Goal: Task Accomplishment & Management: Manage account settings

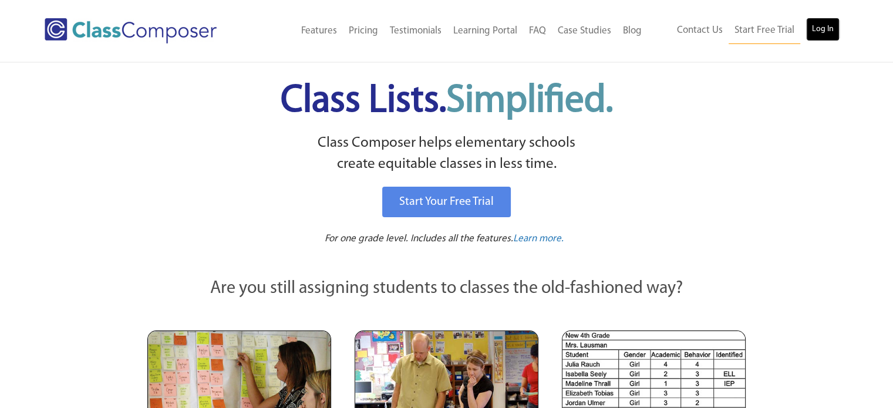
click at [818, 35] on link "Log In" at bounding box center [822, 29] width 33 height 23
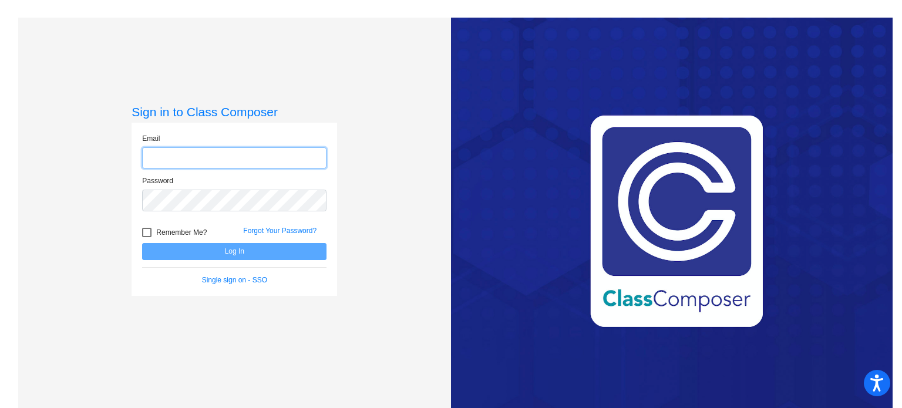
type input "Jholmes@sd27j.net"
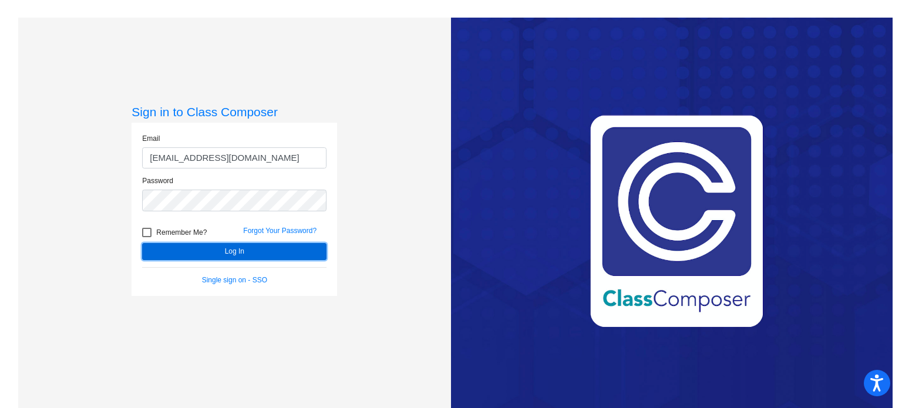
click at [193, 244] on button "Log In" at bounding box center [234, 251] width 184 height 17
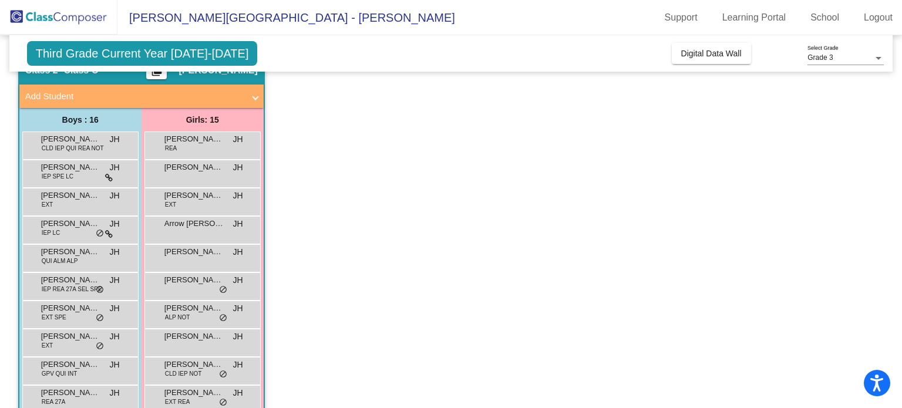
scroll to position [82, 0]
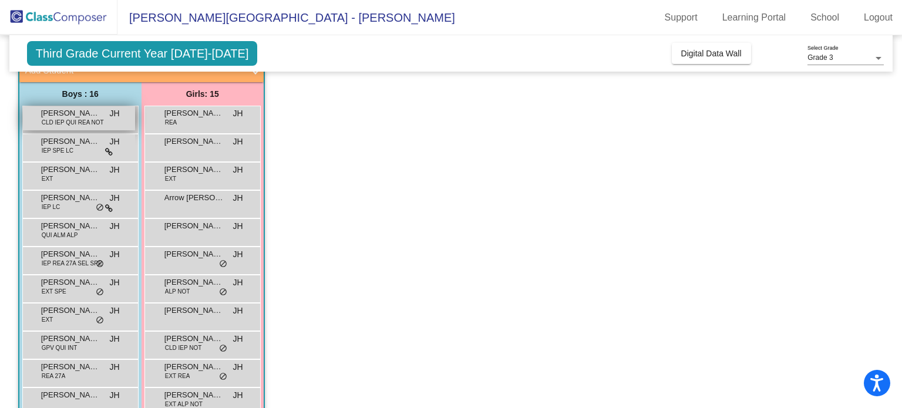
click at [90, 110] on span "Diego Chavez Hernandez" at bounding box center [70, 113] width 59 height 12
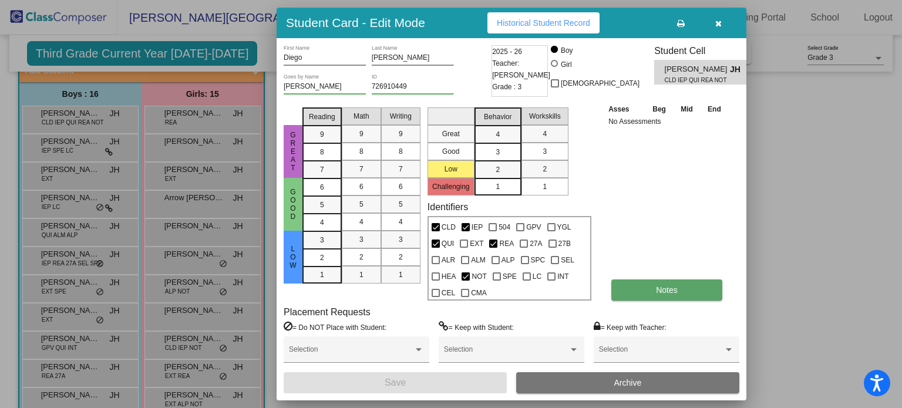
click at [695, 283] on button "Notes" at bounding box center [666, 289] width 111 height 21
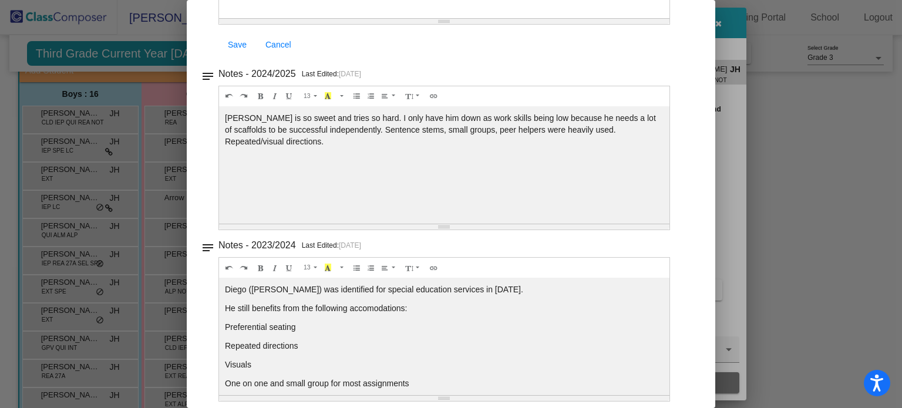
scroll to position [0, 0]
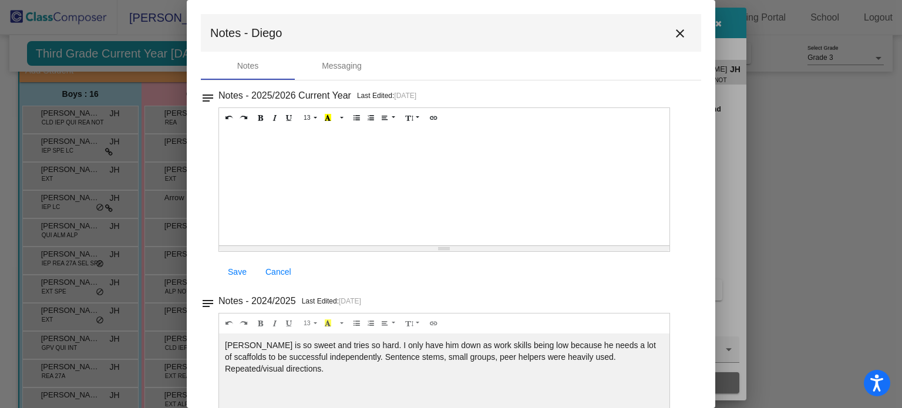
click at [673, 36] on mat-icon "close" at bounding box center [680, 33] width 14 height 14
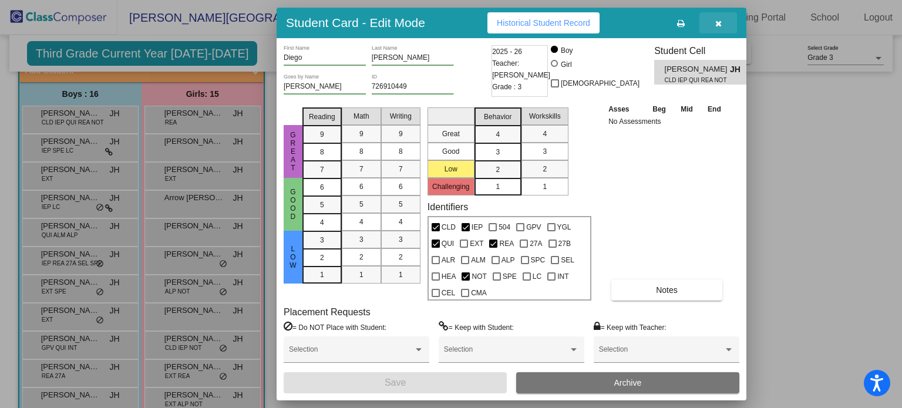
click at [718, 21] on icon "button" at bounding box center [718, 23] width 6 height 8
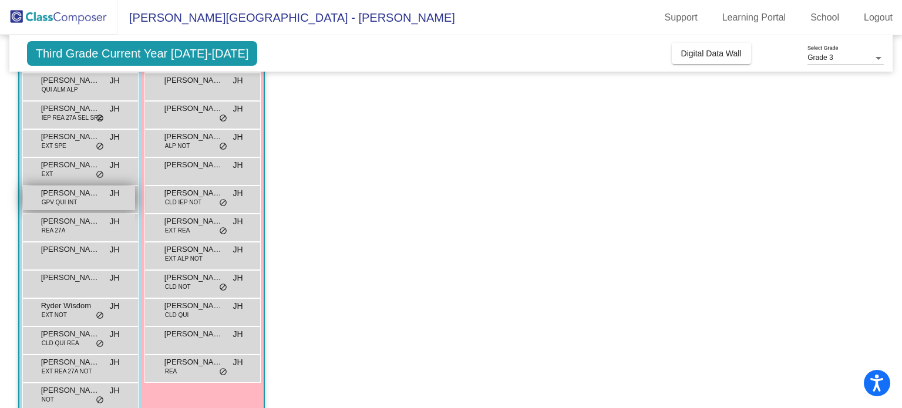
scroll to position [229, 0]
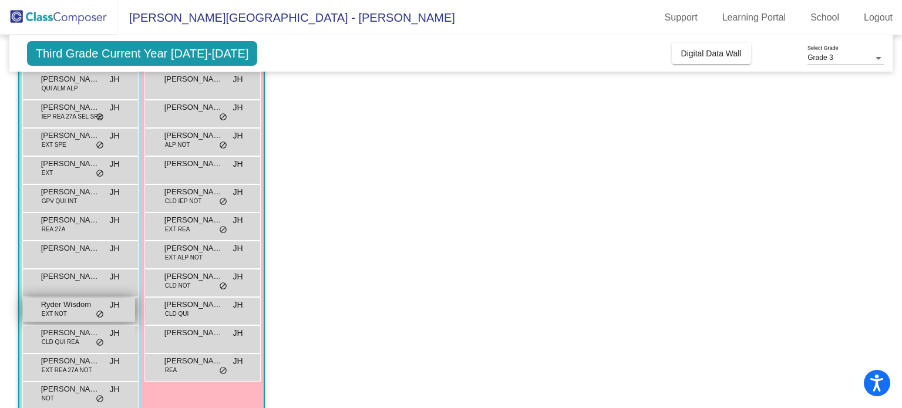
click at [67, 306] on span "Ryder Wisdom" at bounding box center [70, 305] width 59 height 12
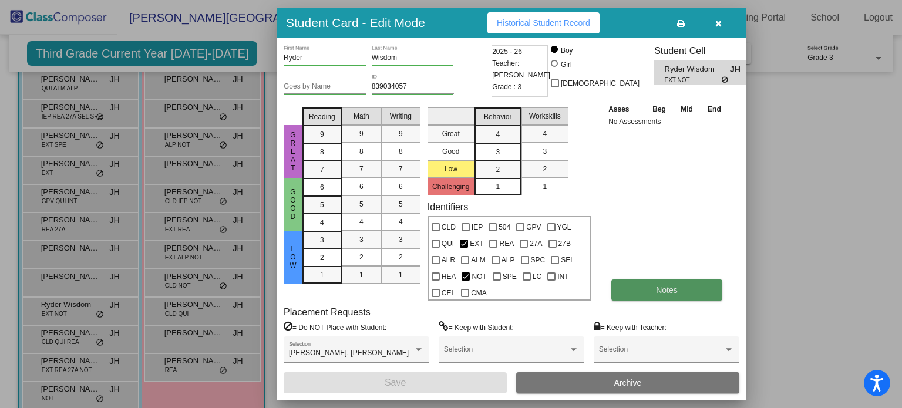
click at [669, 286] on span "Notes" at bounding box center [667, 289] width 22 height 9
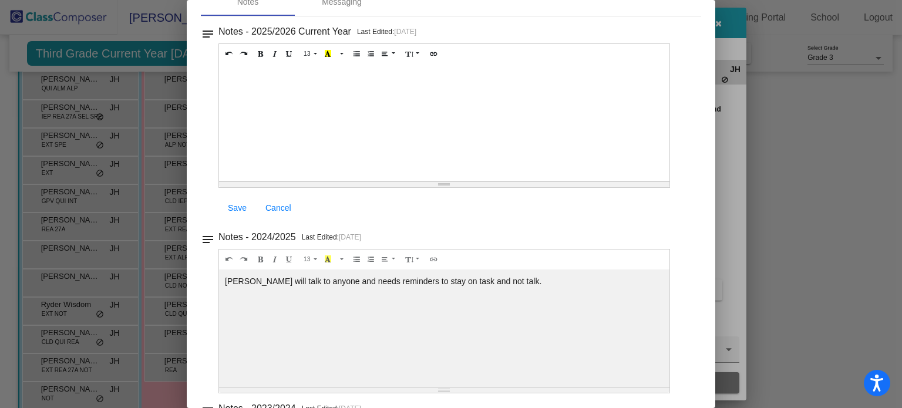
scroll to position [0, 0]
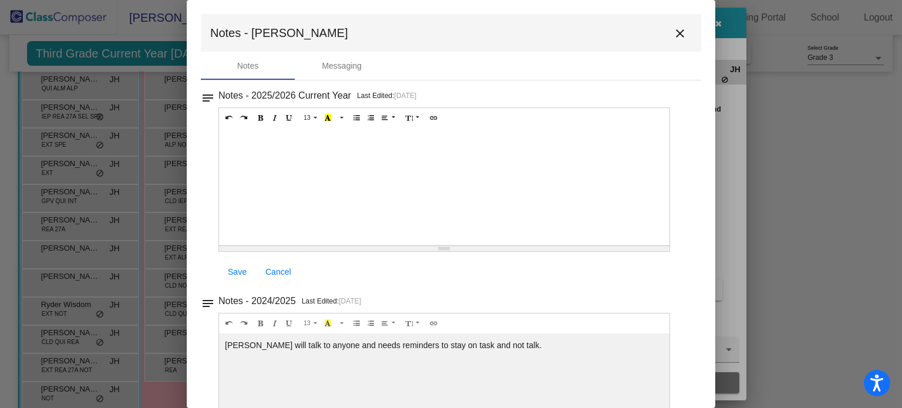
click at [679, 29] on mat-icon "close" at bounding box center [680, 33] width 14 height 14
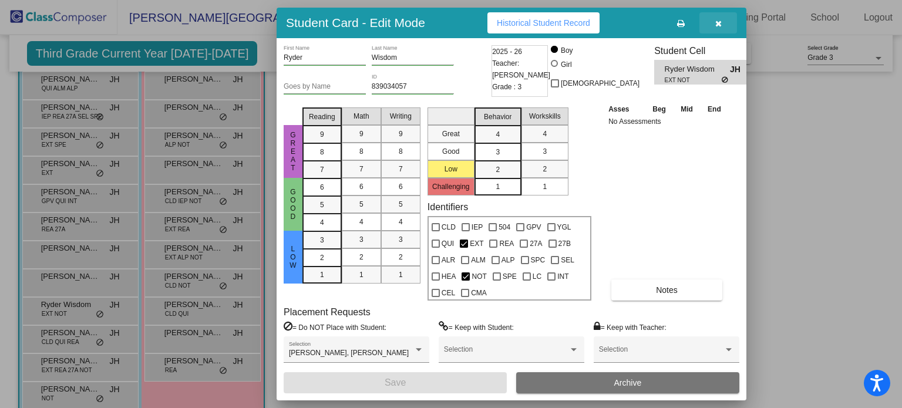
click at [718, 25] on icon "button" at bounding box center [718, 23] width 6 height 8
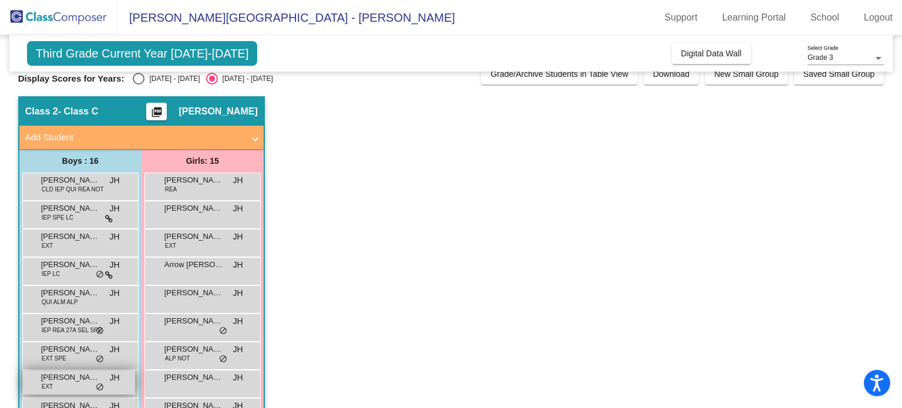
scroll to position [14, 0]
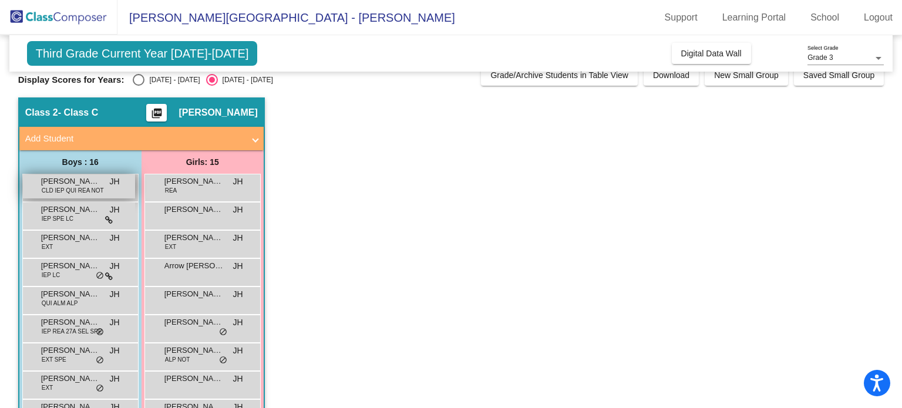
click at [56, 181] on span "Diego Chavez Hernandez" at bounding box center [70, 181] width 59 height 12
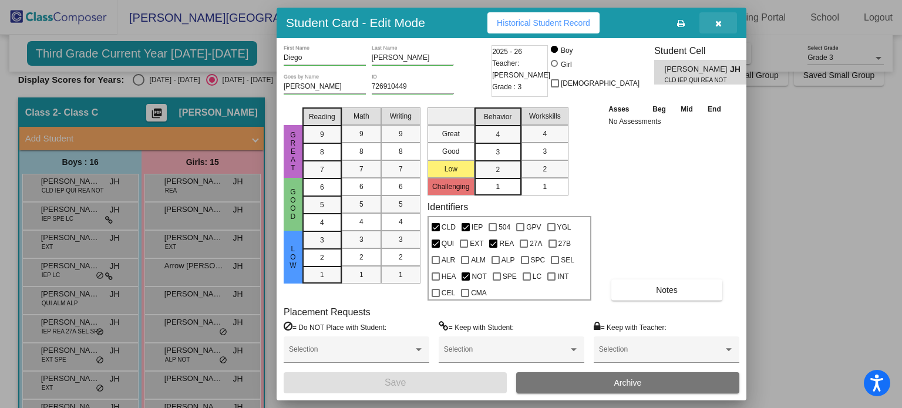
click at [716, 14] on button "button" at bounding box center [718, 22] width 38 height 21
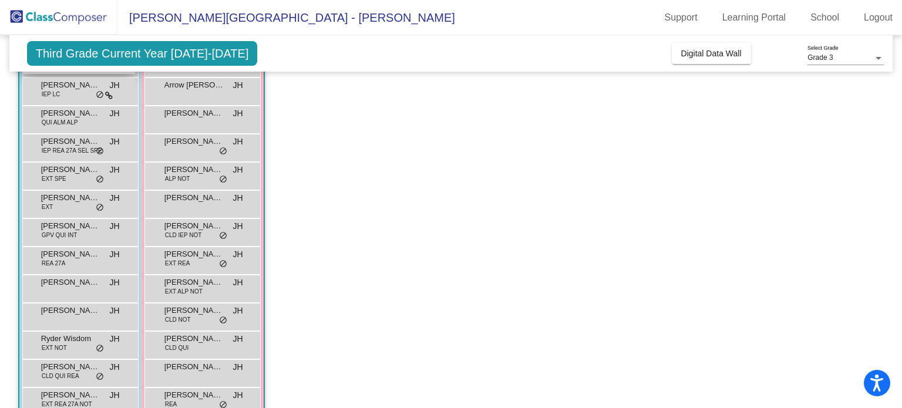
scroll to position [249, 0]
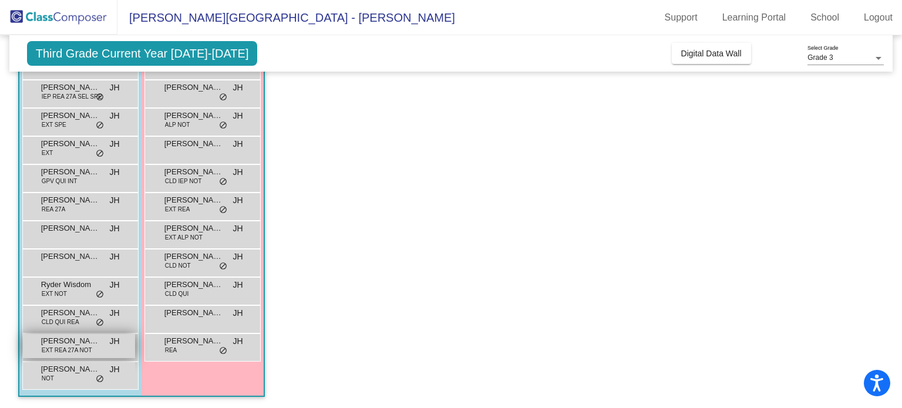
click at [73, 343] on span "Zadyn Bulger" at bounding box center [70, 341] width 59 height 12
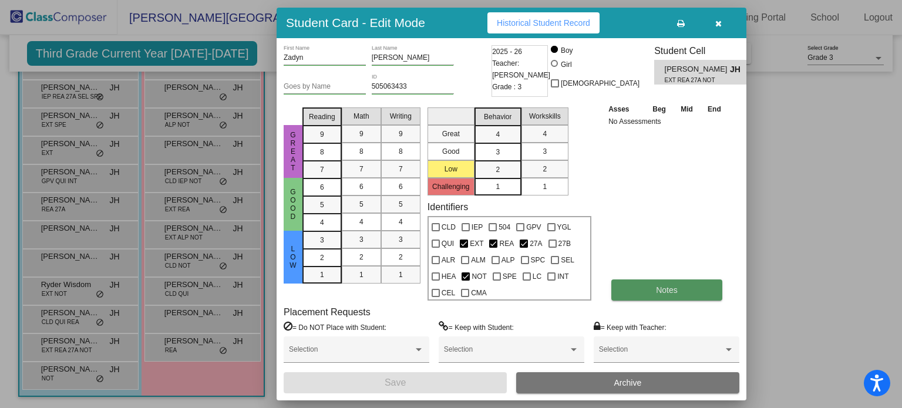
click at [678, 283] on button "Notes" at bounding box center [666, 289] width 111 height 21
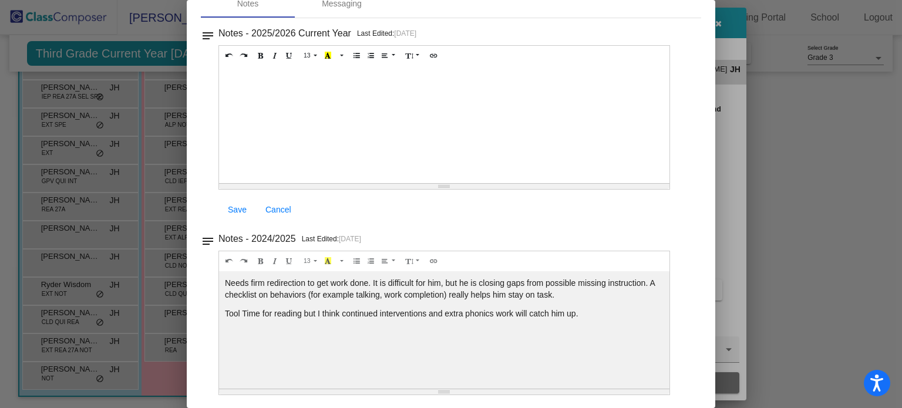
scroll to position [0, 0]
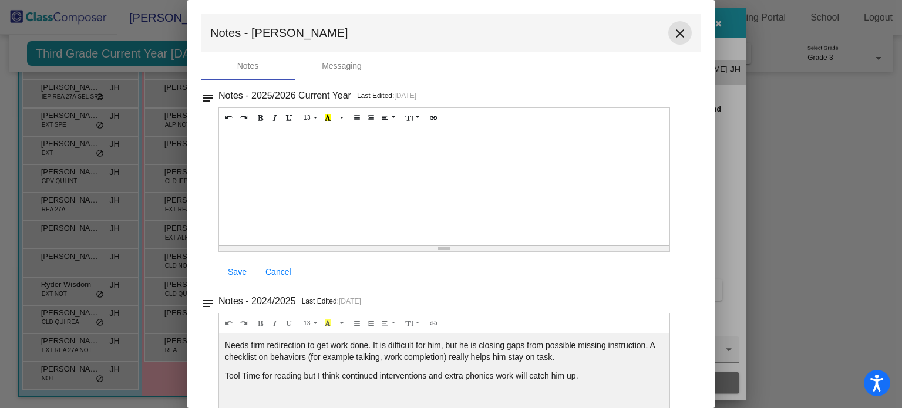
click at [674, 35] on mat-icon "close" at bounding box center [680, 33] width 14 height 14
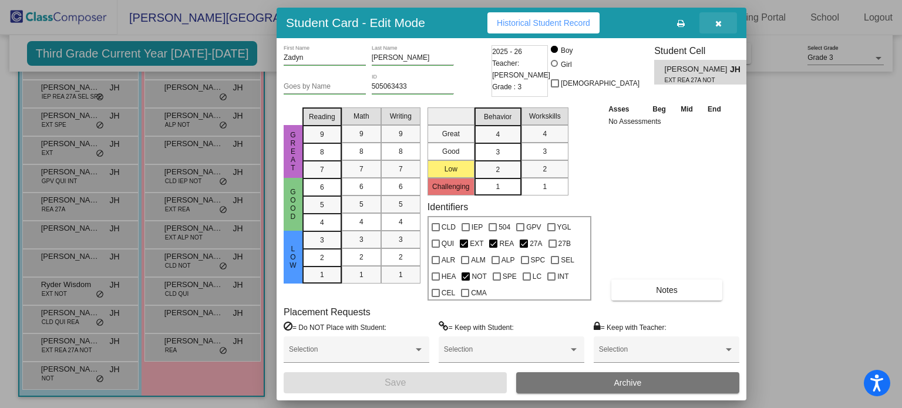
click at [719, 23] on icon "button" at bounding box center [718, 23] width 6 height 8
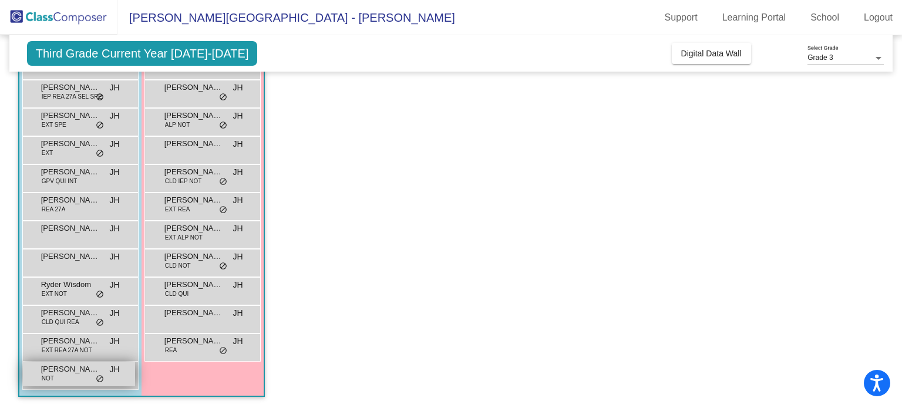
click at [75, 370] on span "Zayne Thao" at bounding box center [70, 369] width 59 height 12
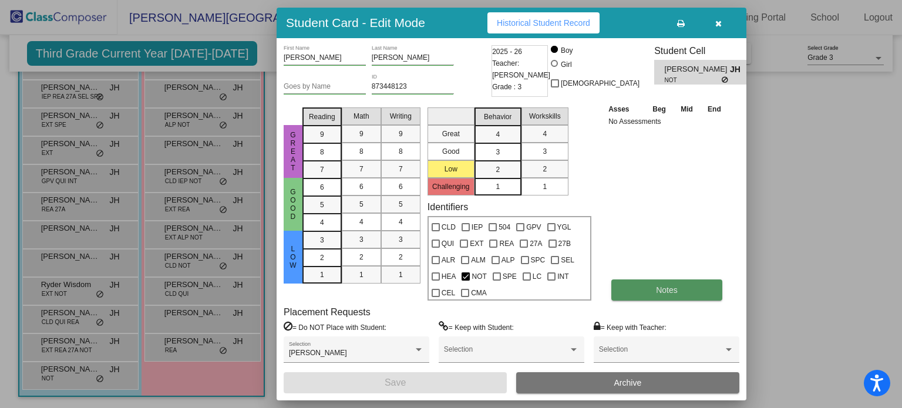
click at [634, 289] on button "Notes" at bounding box center [666, 289] width 111 height 21
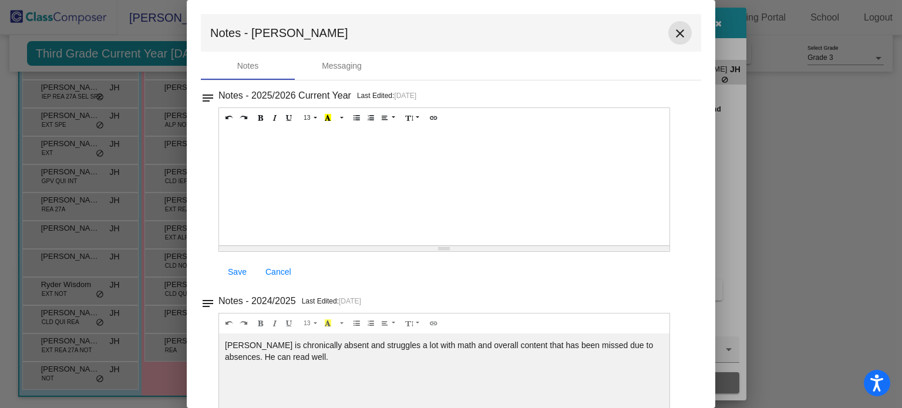
click at [674, 38] on mat-icon "close" at bounding box center [680, 33] width 14 height 14
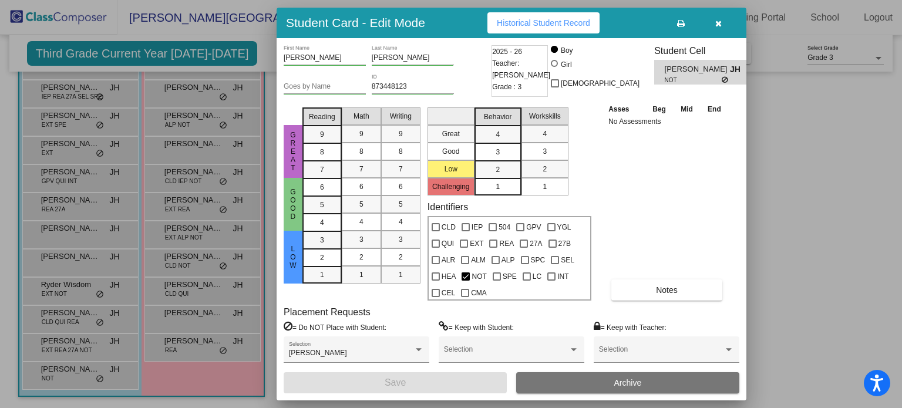
click at [723, 21] on button "button" at bounding box center [718, 22] width 38 height 21
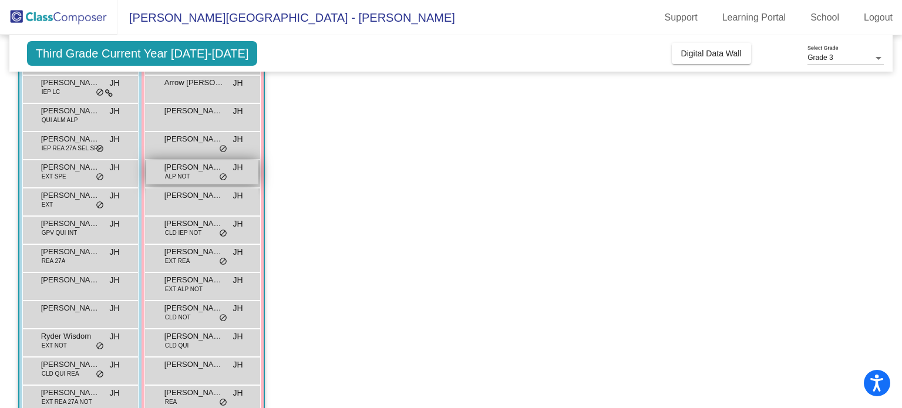
scroll to position [189, 0]
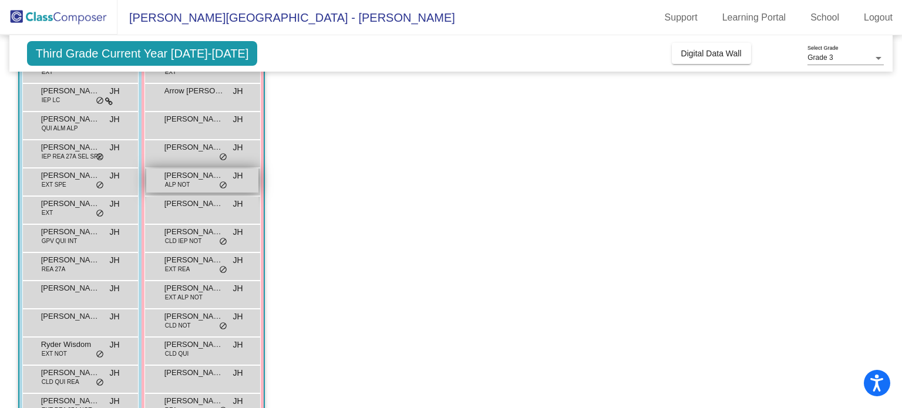
click at [179, 180] on span "ALP NOT" at bounding box center [177, 184] width 25 height 9
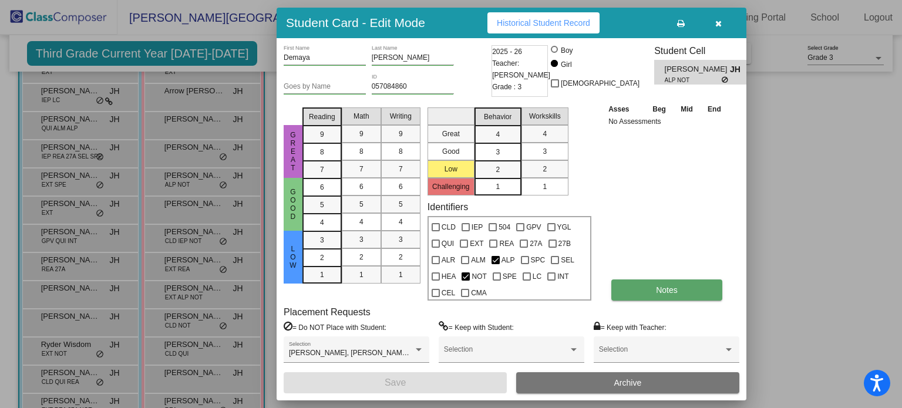
click at [667, 288] on span "Notes" at bounding box center [667, 289] width 22 height 9
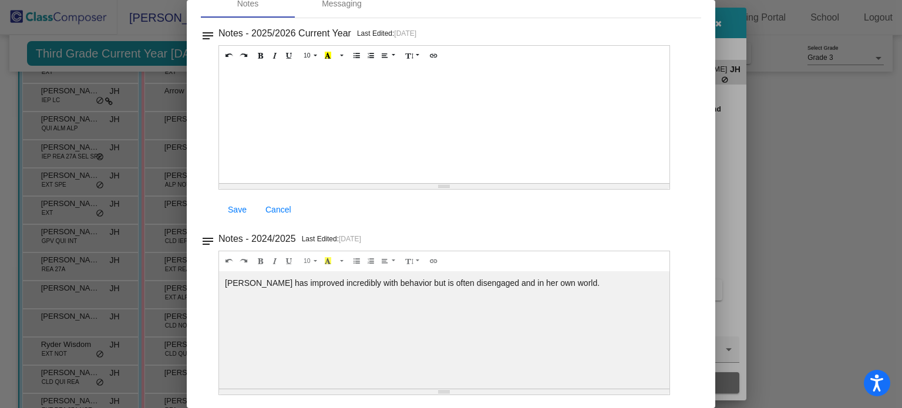
scroll to position [0, 0]
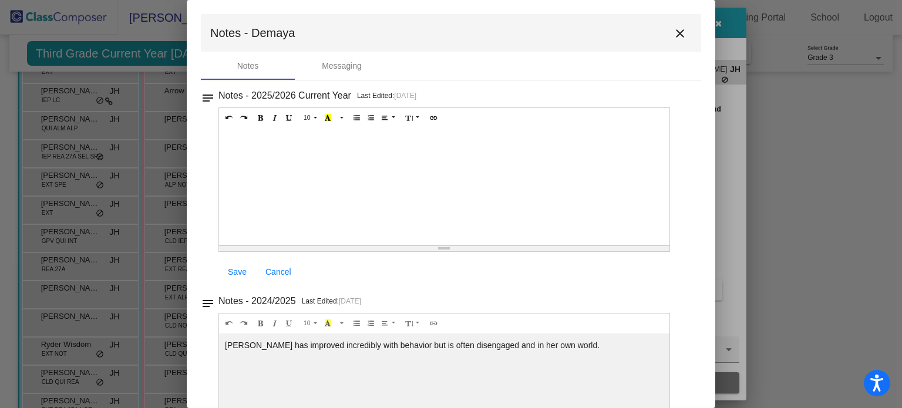
click at [673, 32] on mat-icon "close" at bounding box center [680, 33] width 14 height 14
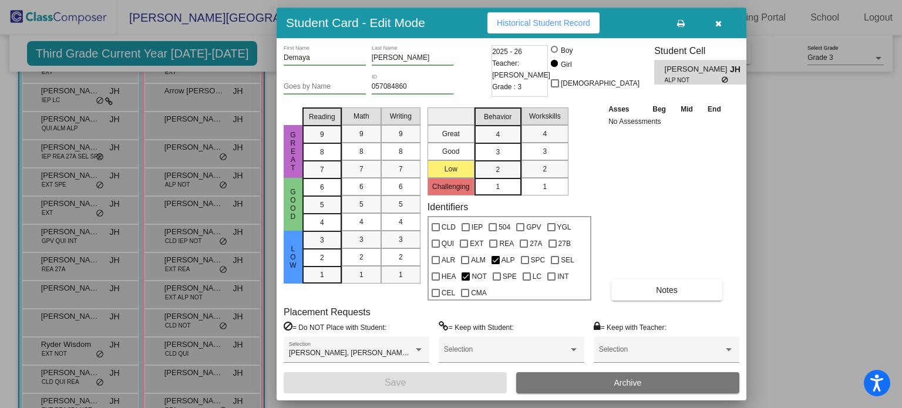
click at [721, 25] on icon "button" at bounding box center [718, 23] width 6 height 8
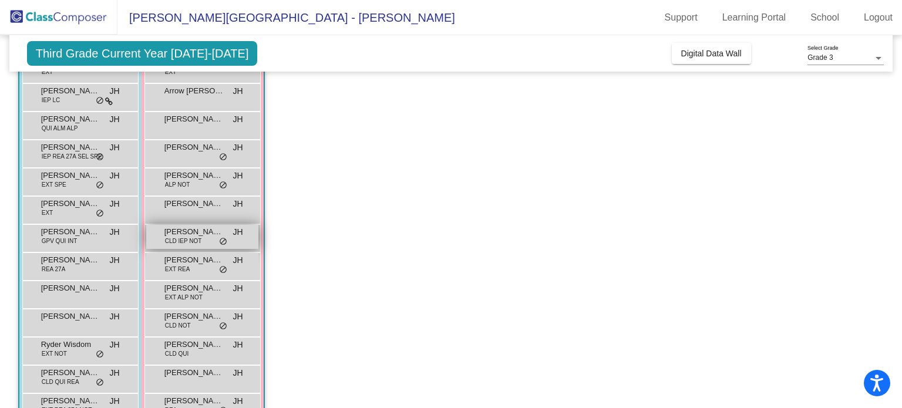
click at [204, 235] on span "Luciana Aldana Echeveria" at bounding box center [193, 232] width 59 height 12
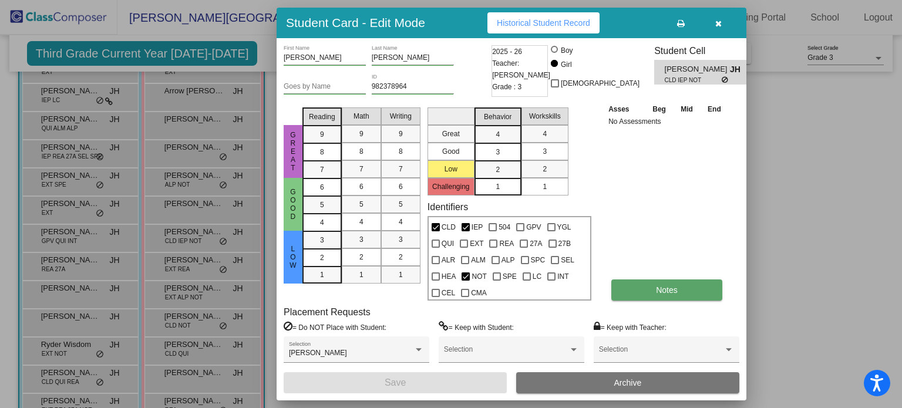
click at [670, 280] on button "Notes" at bounding box center [666, 289] width 111 height 21
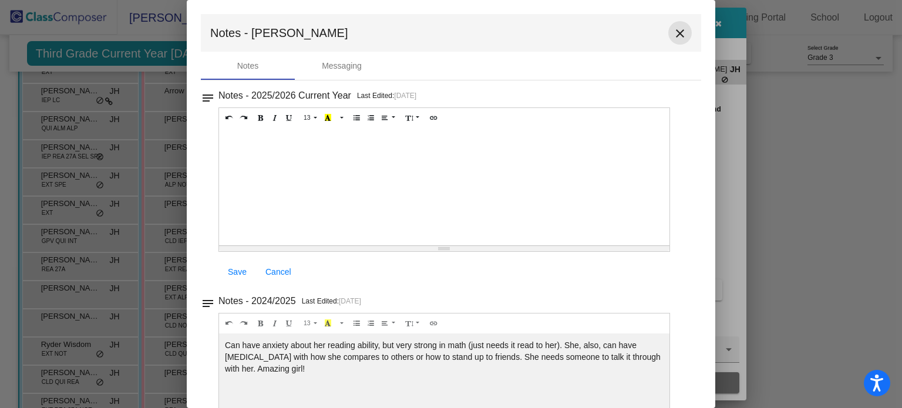
click at [676, 35] on mat-icon "close" at bounding box center [680, 33] width 14 height 14
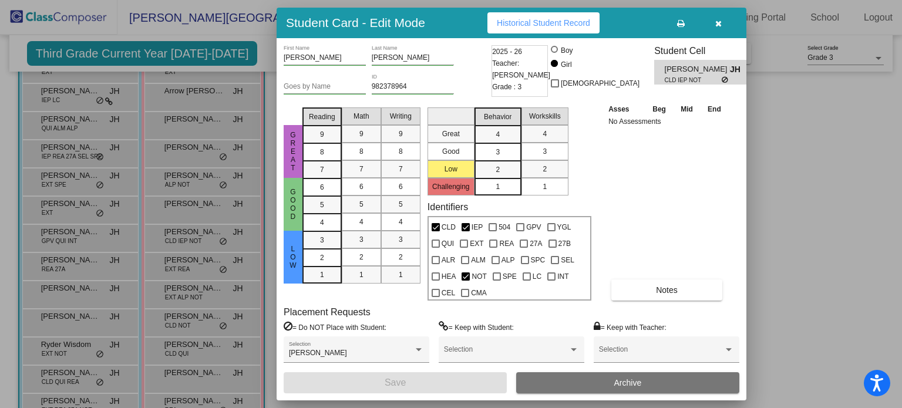
click at [713, 23] on button "button" at bounding box center [718, 22] width 38 height 21
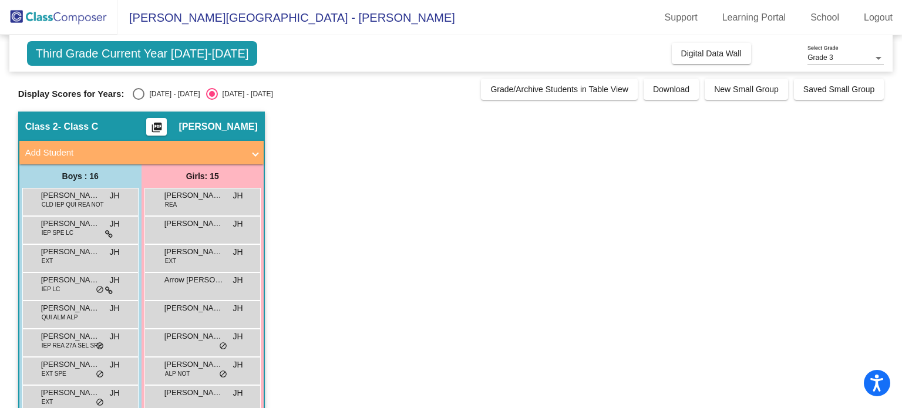
scroll to position [40, 0]
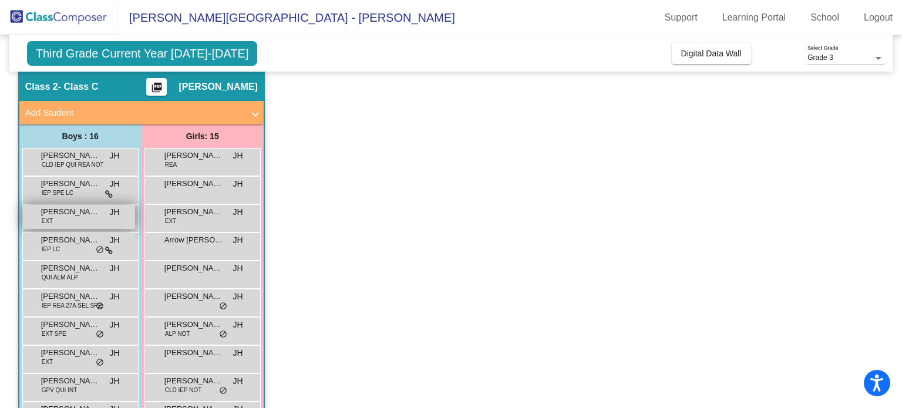
click at [54, 212] on span "Emmett Hinrichs" at bounding box center [70, 212] width 59 height 12
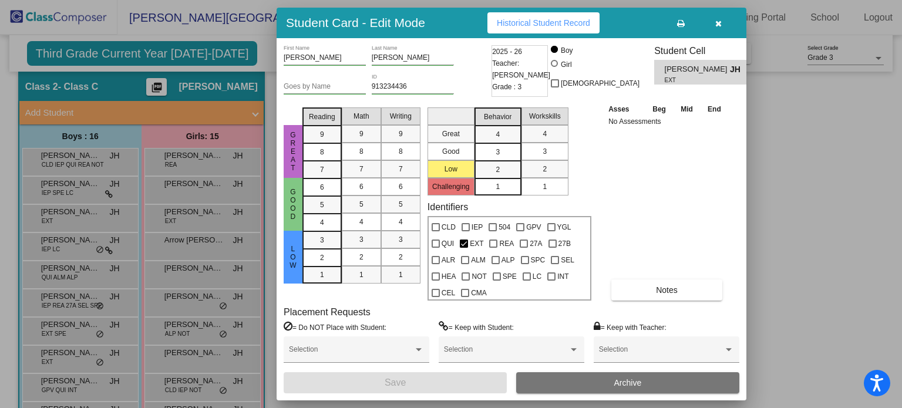
click at [718, 26] on icon "button" at bounding box center [718, 23] width 6 height 8
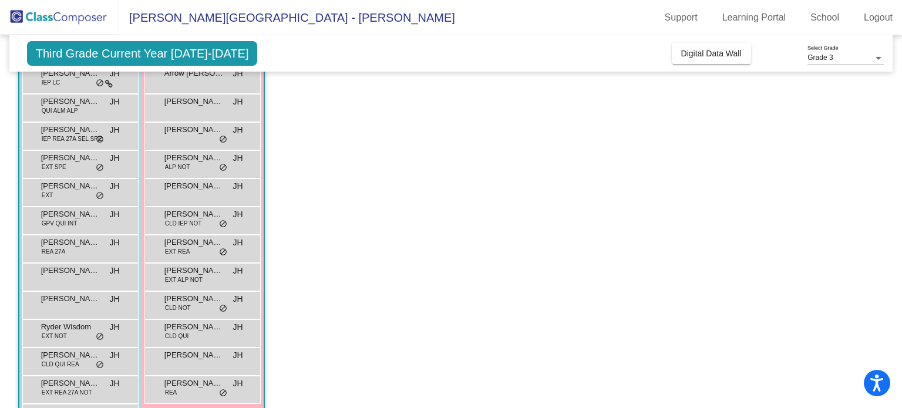
scroll to position [213, 0]
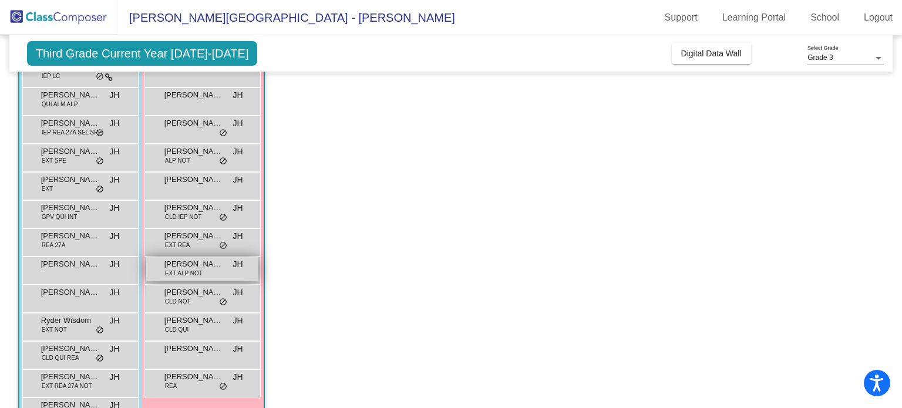
click at [215, 272] on div "Madelyn Kittler EXT ALP NOT JH lock do_not_disturb_alt" at bounding box center [202, 269] width 112 height 24
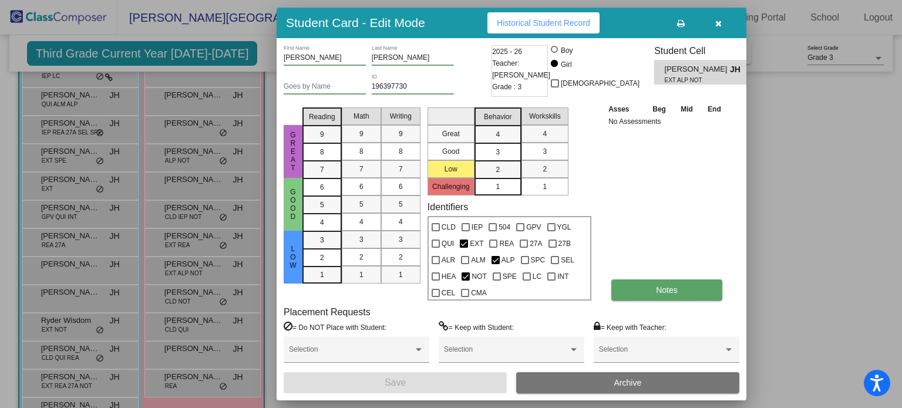
click at [683, 283] on button "Notes" at bounding box center [666, 289] width 111 height 21
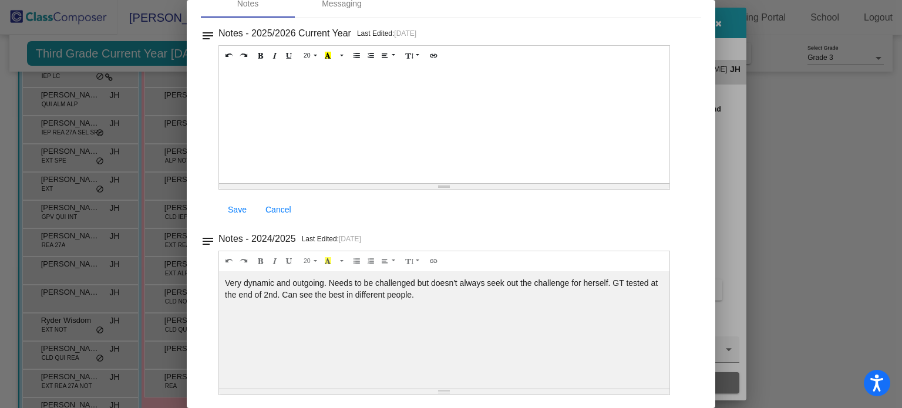
scroll to position [0, 0]
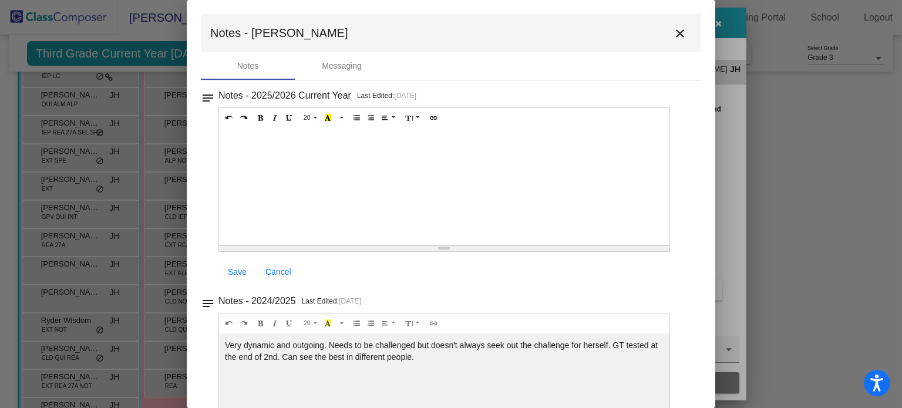
click at [673, 34] on mat-icon "close" at bounding box center [680, 33] width 14 height 14
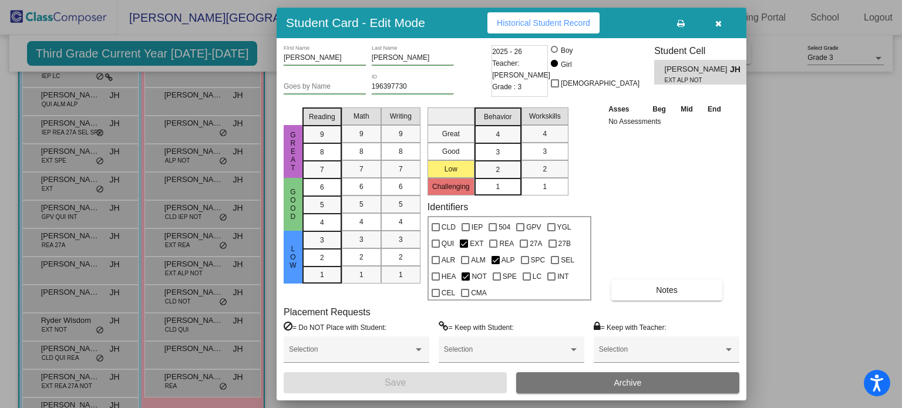
click at [718, 26] on icon "button" at bounding box center [718, 23] width 6 height 8
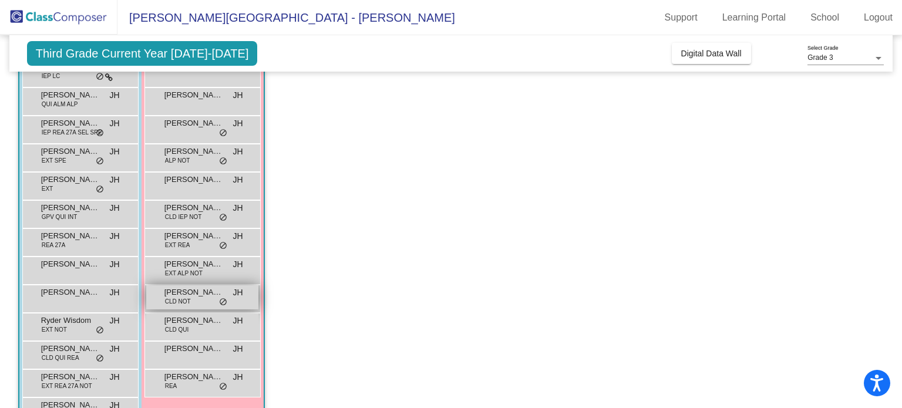
click at [191, 298] on div "Miyah Perez-Loving CLD NOT JH lock do_not_disturb_alt" at bounding box center [202, 297] width 112 height 24
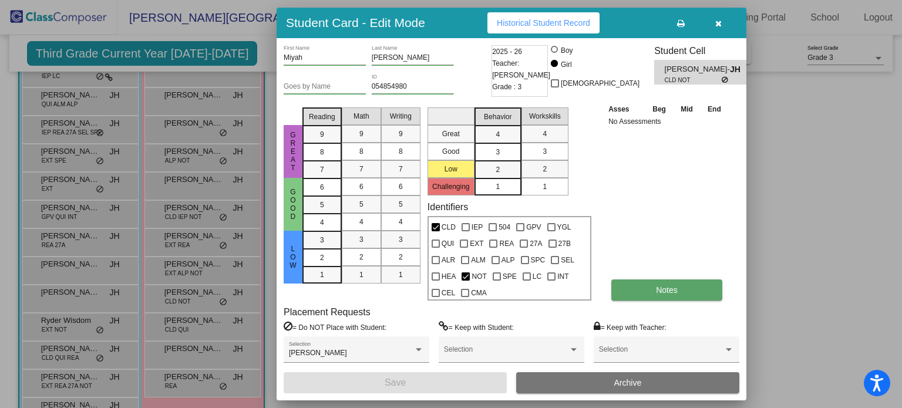
click at [651, 288] on button "Notes" at bounding box center [666, 289] width 111 height 21
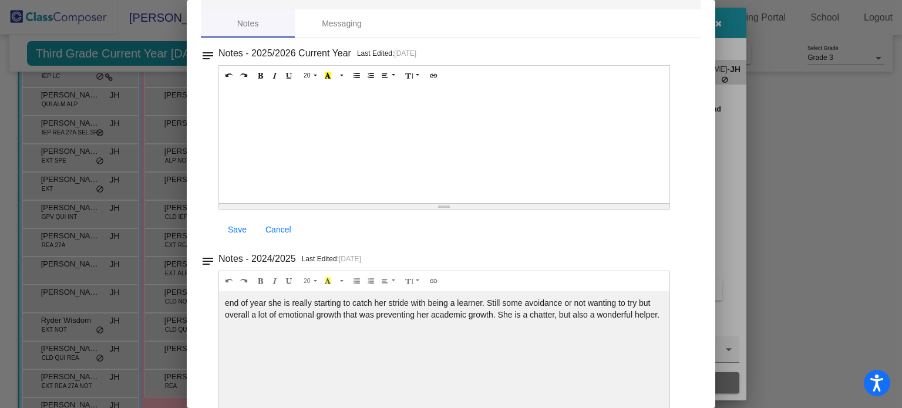
scroll to position [33, 0]
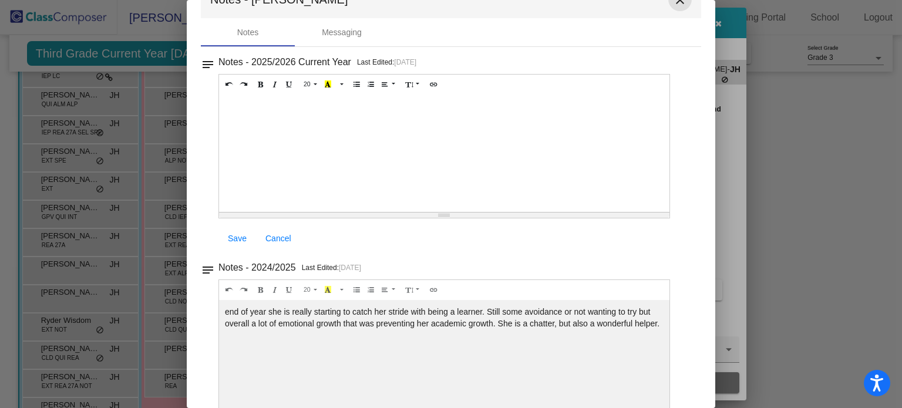
click at [673, 1] on mat-icon "close" at bounding box center [680, 0] width 14 height 14
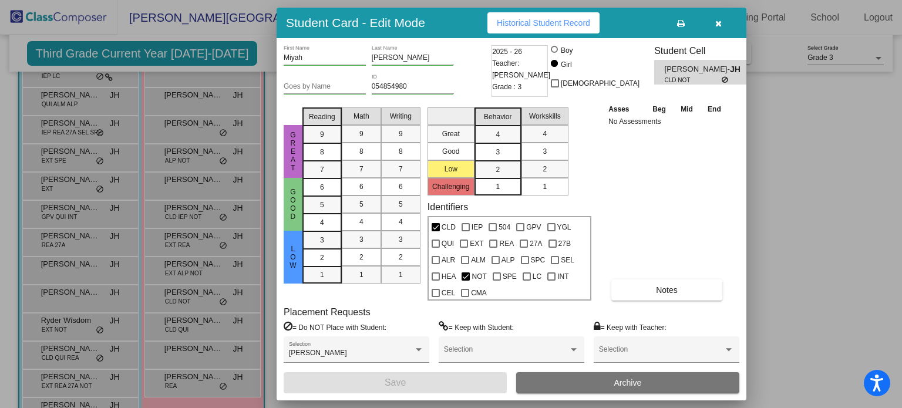
click at [715, 25] on icon "button" at bounding box center [718, 23] width 6 height 8
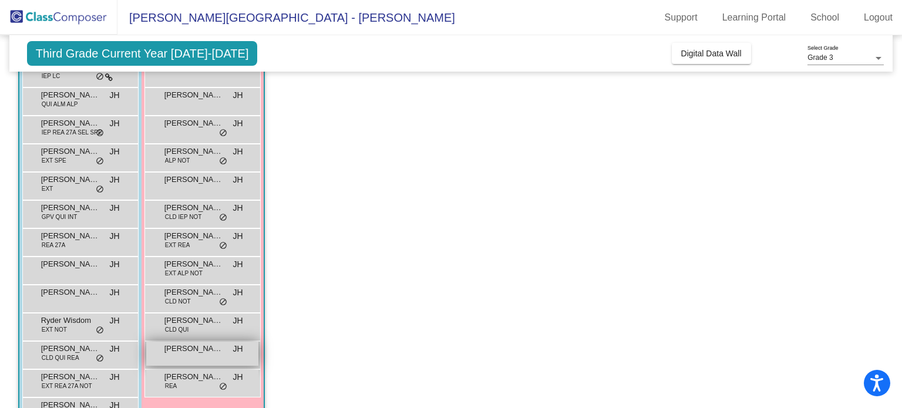
click at [192, 359] on div "Olivia Reeves JH lock do_not_disturb_alt" at bounding box center [202, 354] width 112 height 24
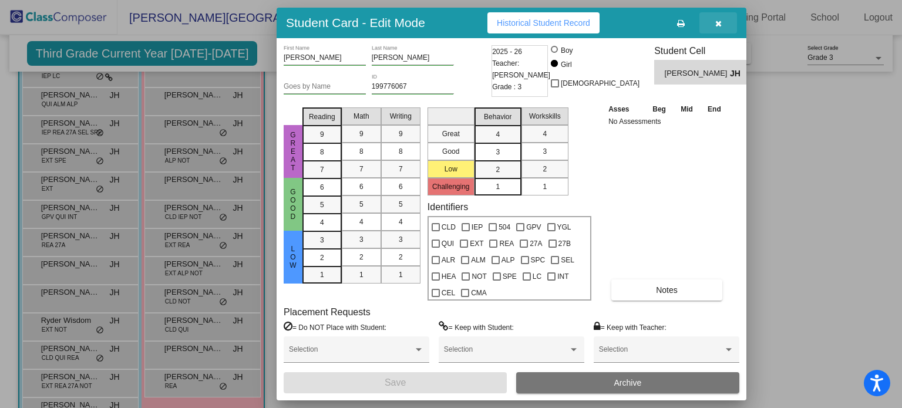
click at [719, 24] on icon "button" at bounding box center [718, 23] width 6 height 8
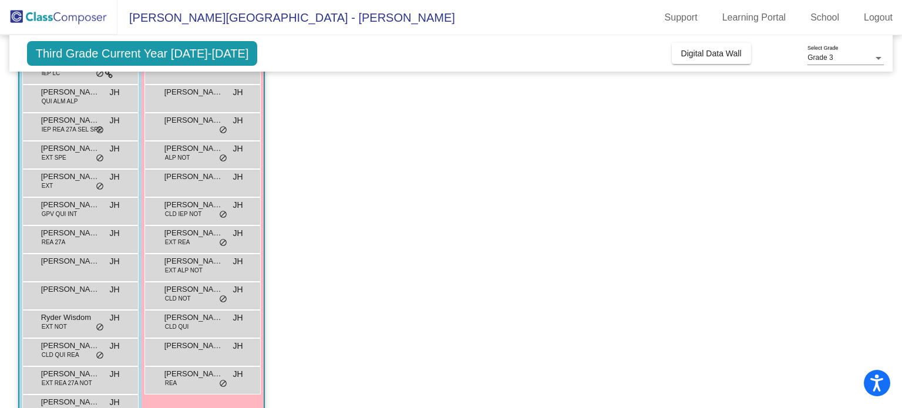
scroll to position [0, 0]
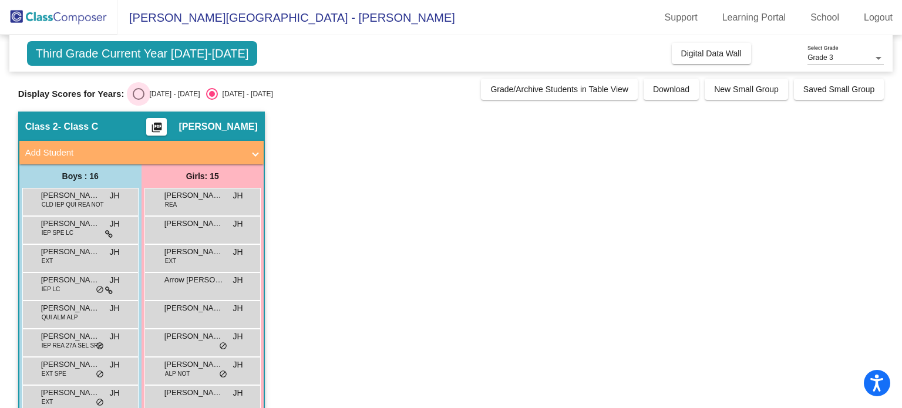
click at [141, 92] on div "Select an option" at bounding box center [139, 94] width 12 height 12
click at [139, 100] on input "2024 - 2025" at bounding box center [138, 100] width 1 height 1
radio input "true"
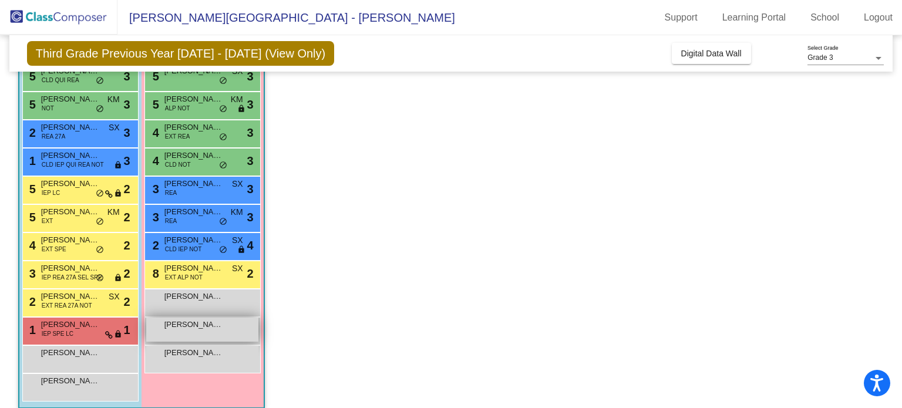
scroll to position [192, 0]
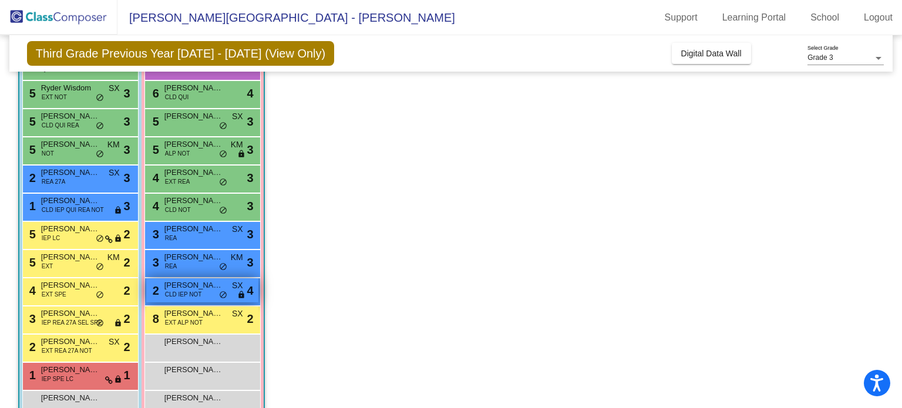
click at [222, 291] on span "do_not_disturb_alt" at bounding box center [223, 295] width 8 height 9
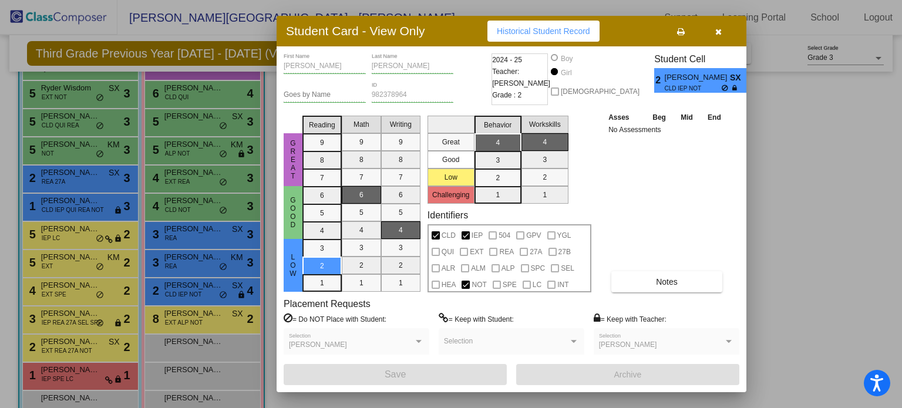
click at [730, 28] on button "button" at bounding box center [718, 31] width 38 height 21
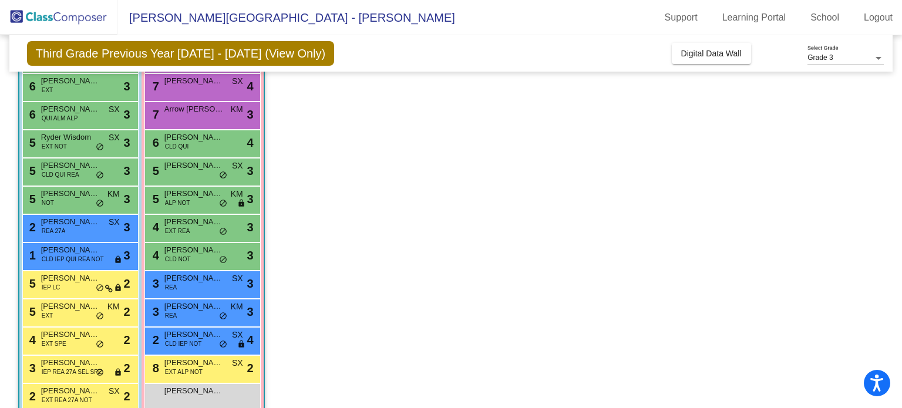
scroll to position [77, 0]
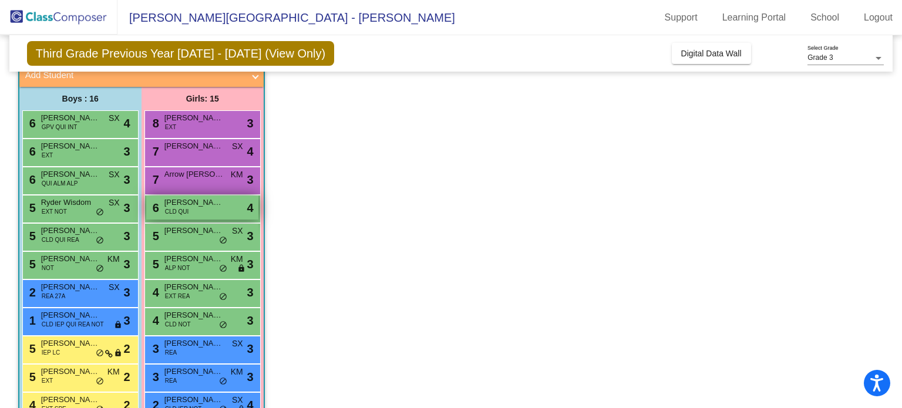
click at [185, 209] on span "CLD QUI" at bounding box center [177, 211] width 24 height 9
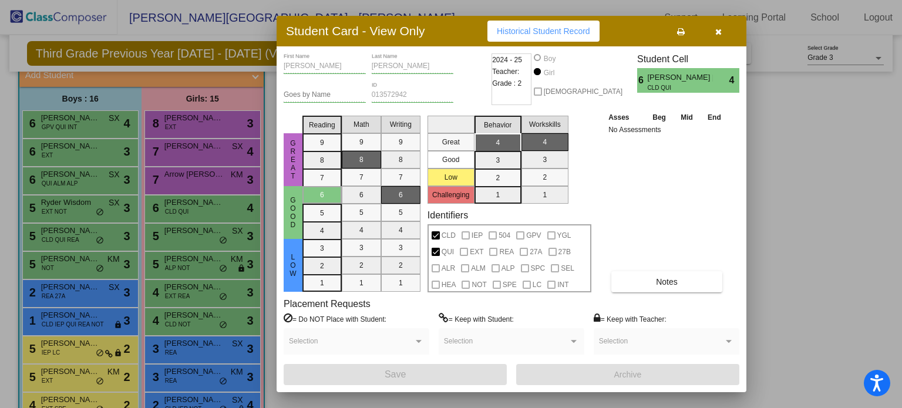
click at [723, 28] on button "button" at bounding box center [718, 31] width 38 height 21
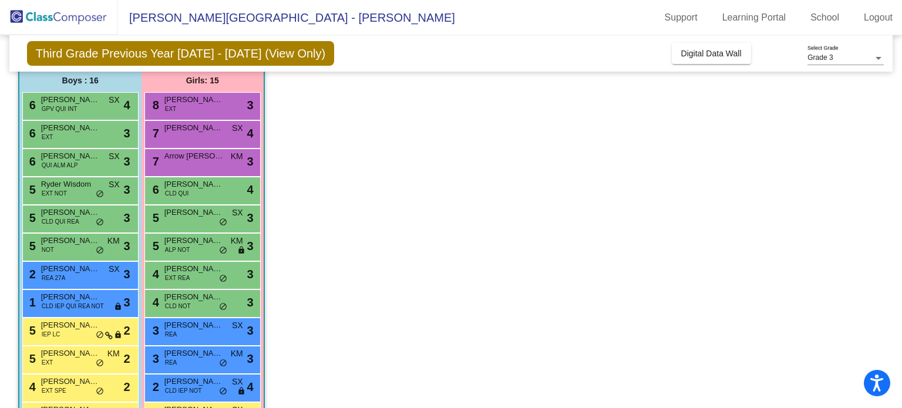
scroll to position [94, 0]
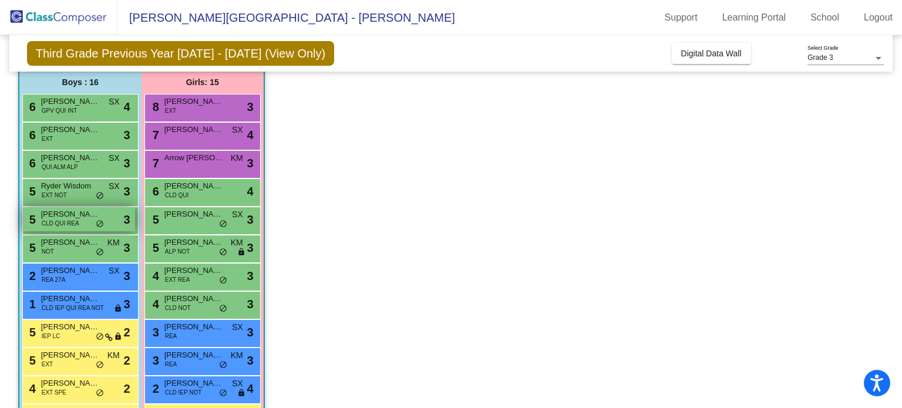
click at [60, 215] on span "Shicheng Wu" at bounding box center [70, 214] width 59 height 12
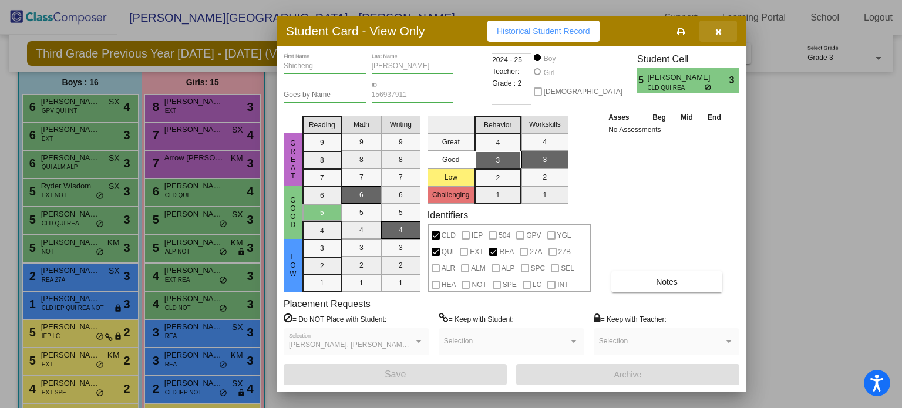
click at [728, 30] on button "button" at bounding box center [718, 31] width 38 height 21
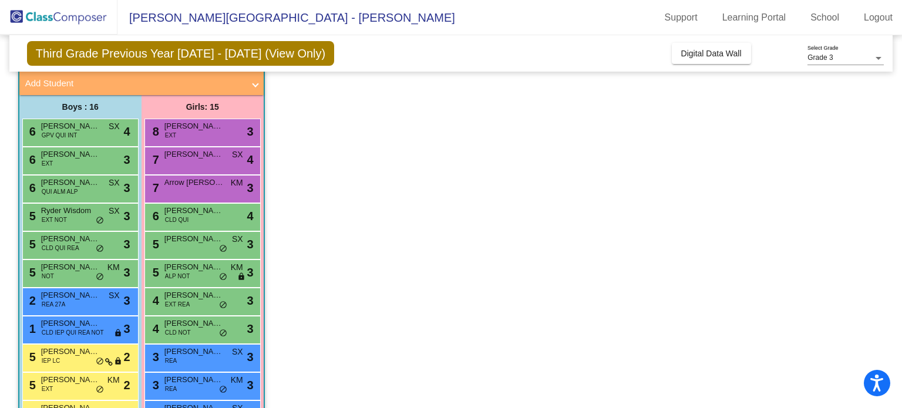
scroll to position [68, 0]
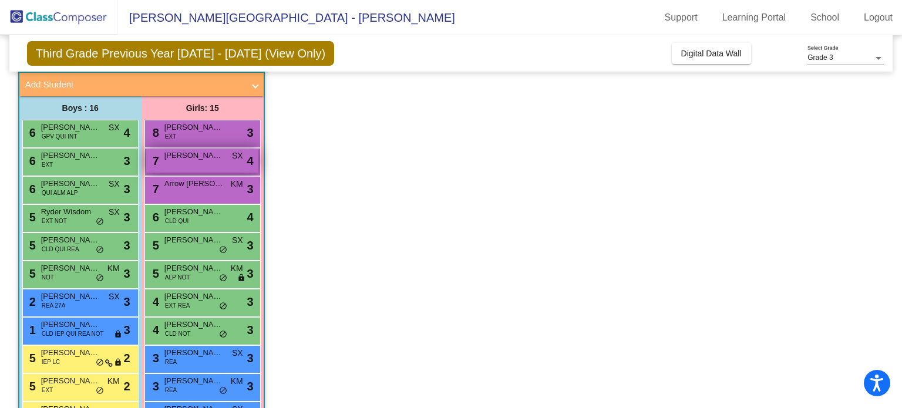
click at [210, 158] on span "Olivia Reeves" at bounding box center [193, 156] width 59 height 12
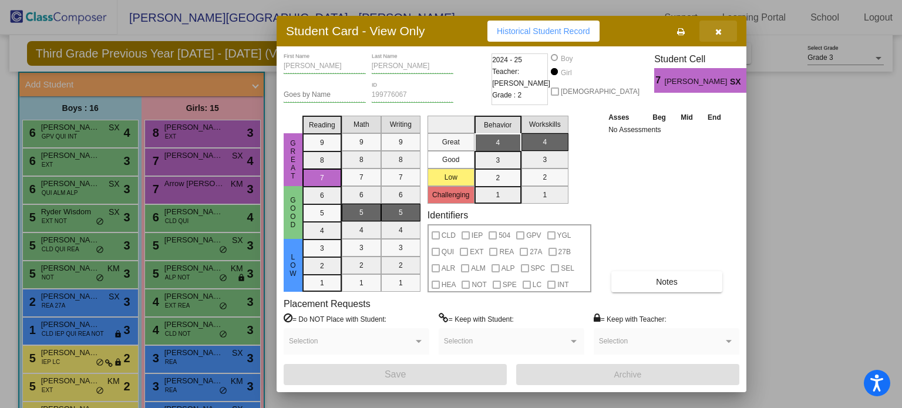
click at [726, 37] on button "button" at bounding box center [718, 31] width 38 height 21
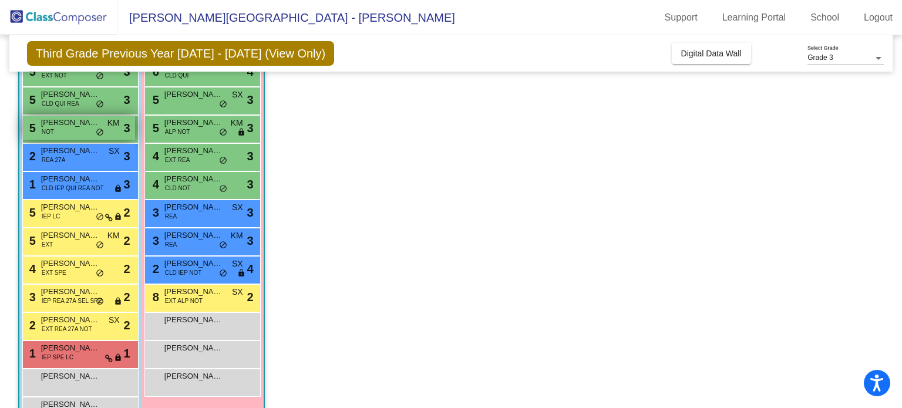
scroll to position [198, 0]
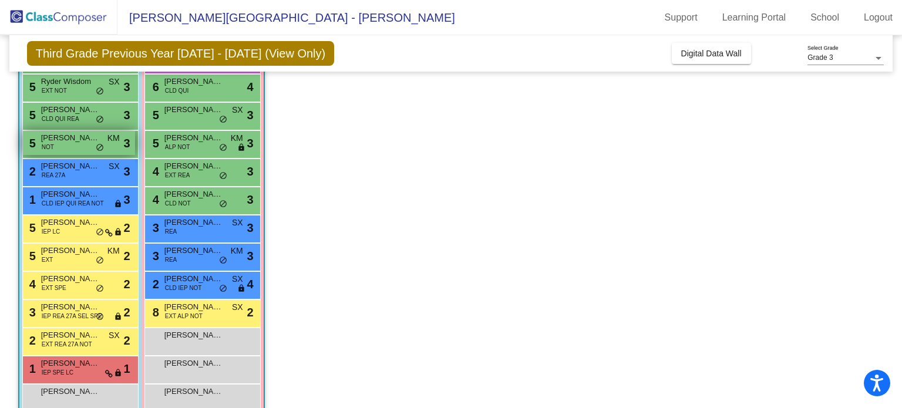
click at [66, 144] on div "5 Zayne Thao NOT KM lock do_not_disturb_alt 3" at bounding box center [79, 143] width 112 height 24
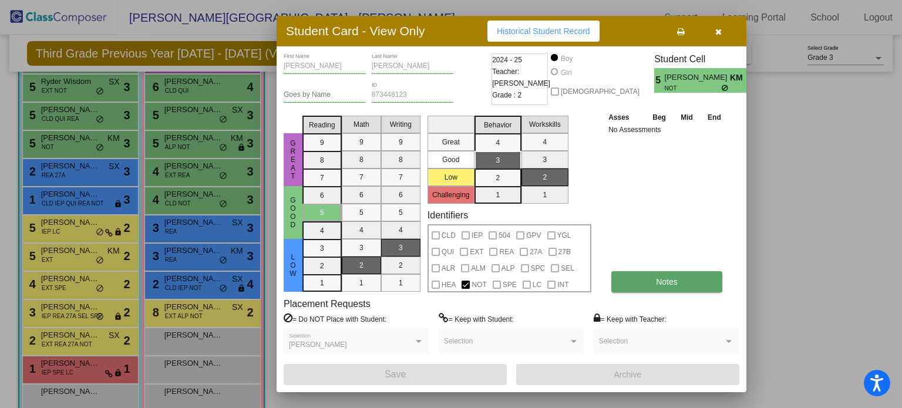
click at [648, 284] on button "Notes" at bounding box center [666, 281] width 111 height 21
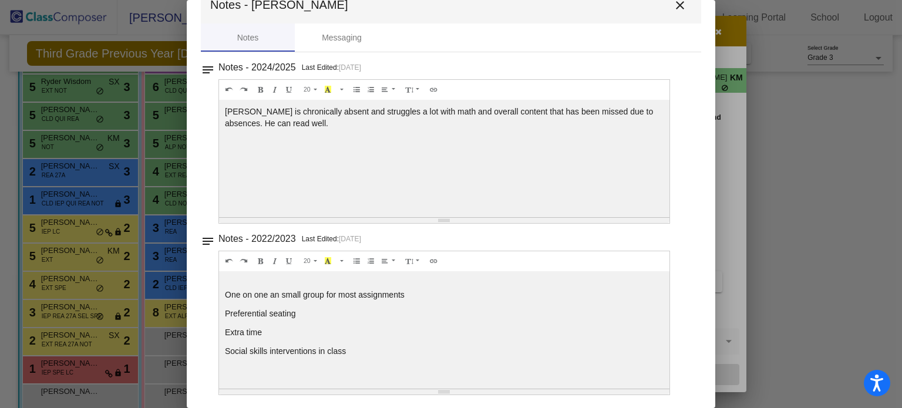
scroll to position [0, 0]
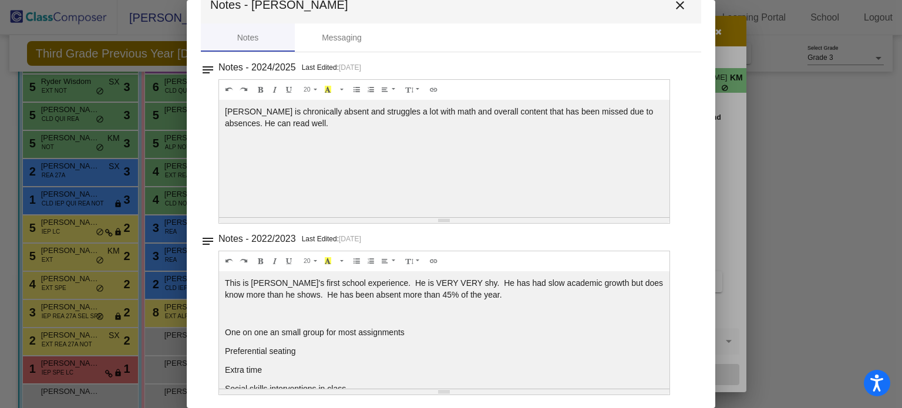
click at [676, 4] on mat-icon "close" at bounding box center [680, 5] width 14 height 14
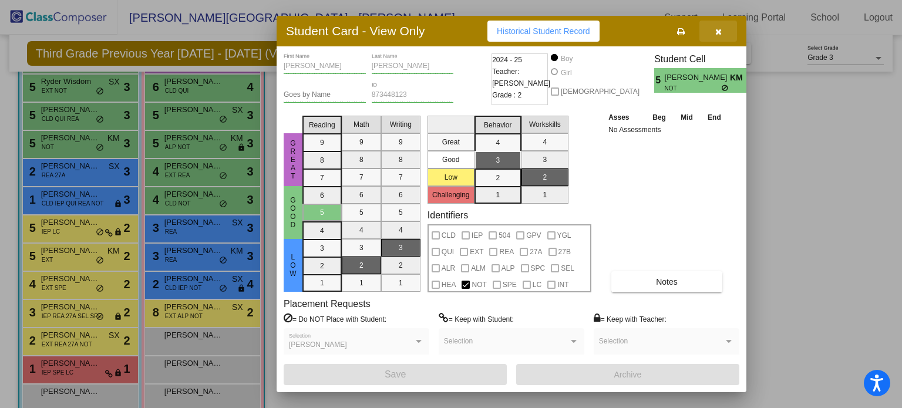
click at [716, 30] on icon "button" at bounding box center [718, 32] width 6 height 8
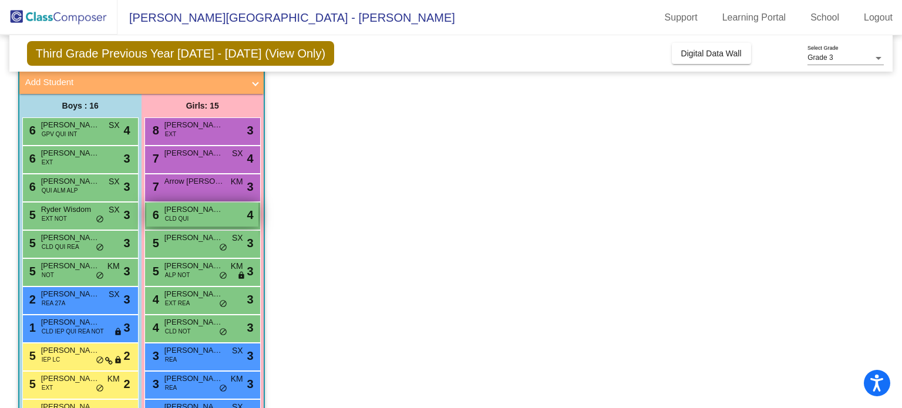
scroll to position [73, 0]
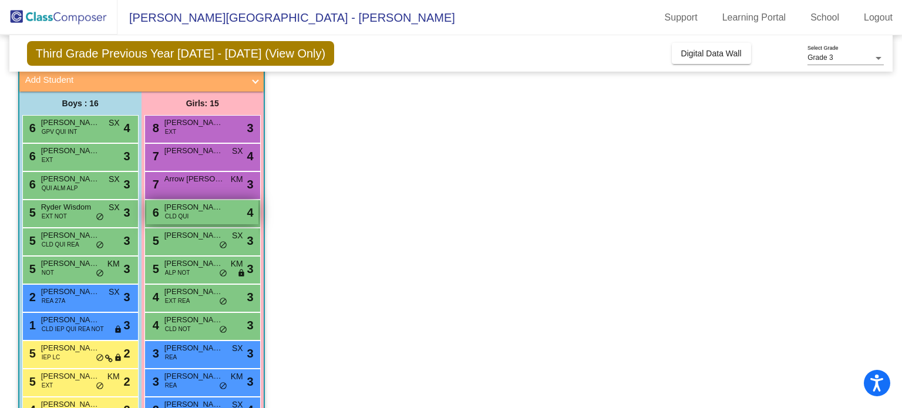
click at [209, 214] on div "6 Ngoc Minh Han Huynh CLD QUI lock do_not_disturb_alt 4" at bounding box center [202, 212] width 112 height 24
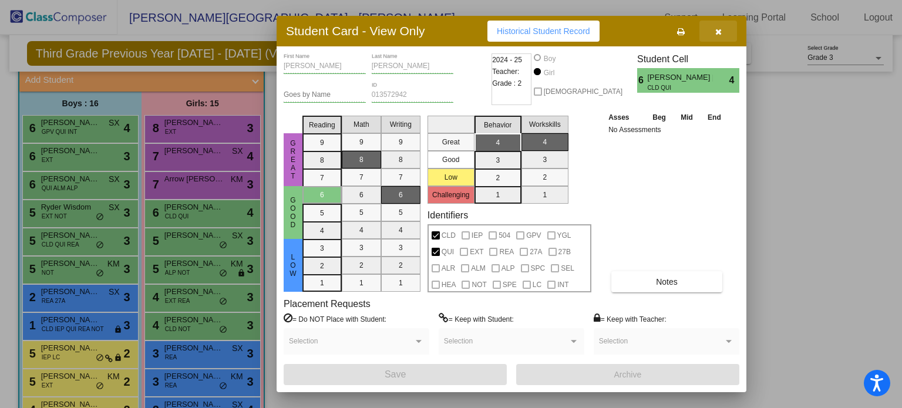
click at [723, 25] on button "button" at bounding box center [718, 31] width 38 height 21
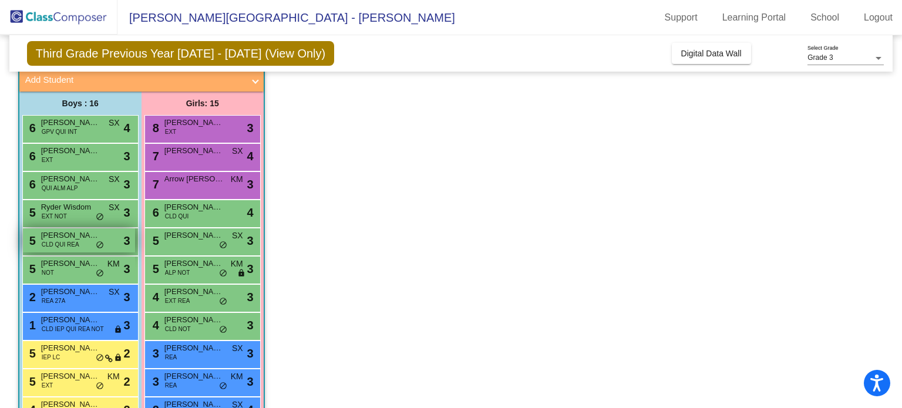
click at [61, 233] on span "Shicheng Wu" at bounding box center [70, 235] width 59 height 12
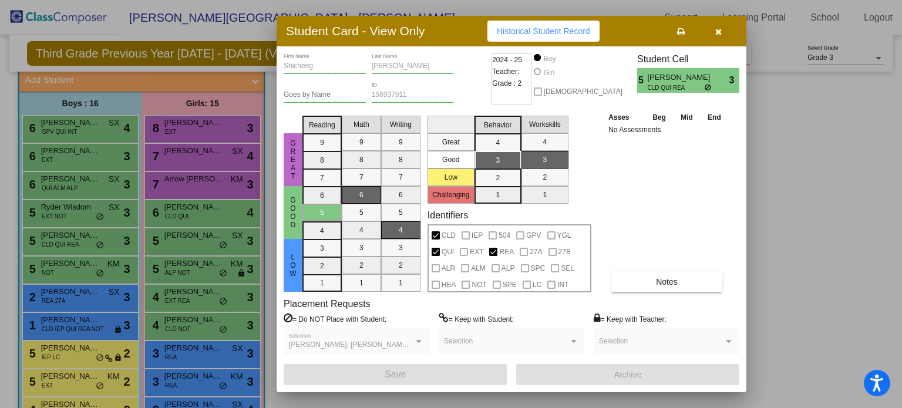
click at [720, 32] on icon "button" at bounding box center [718, 32] width 6 height 8
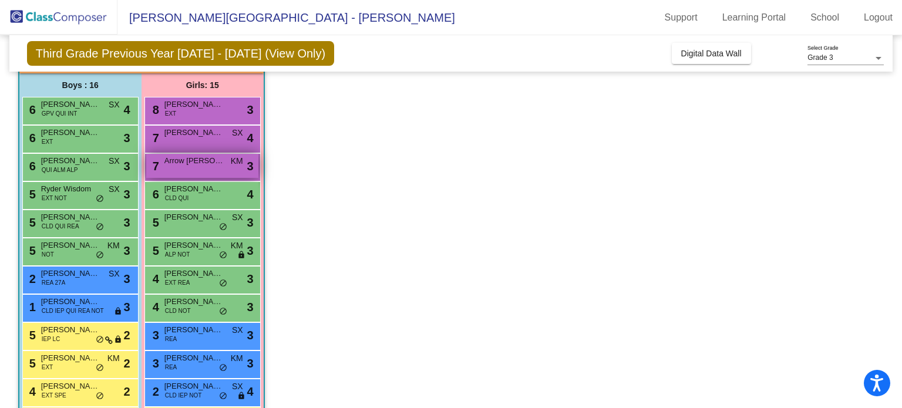
scroll to position [90, 0]
click at [197, 202] on div "6 Ngoc Minh Han Huynh CLD QUI lock do_not_disturb_alt 4" at bounding box center [202, 195] width 112 height 24
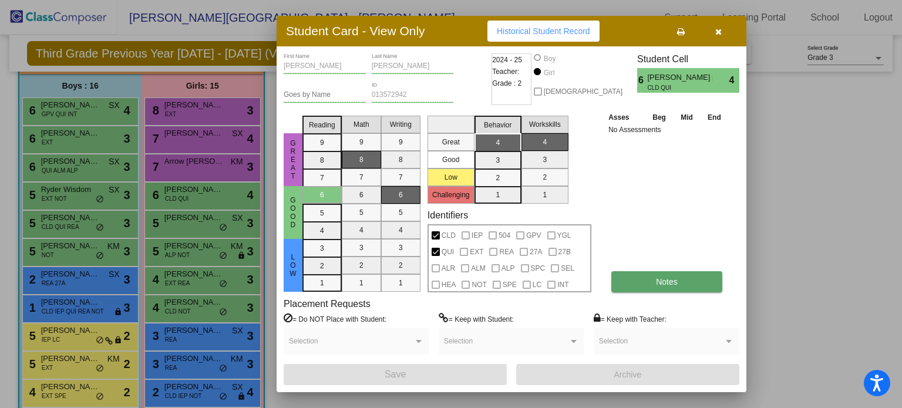
click at [649, 274] on button "Notes" at bounding box center [666, 281] width 111 height 21
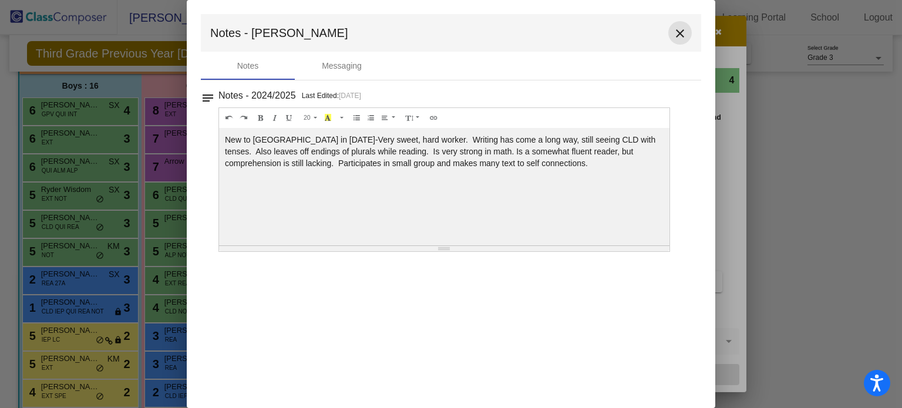
click at [681, 33] on mat-icon "close" at bounding box center [680, 33] width 14 height 14
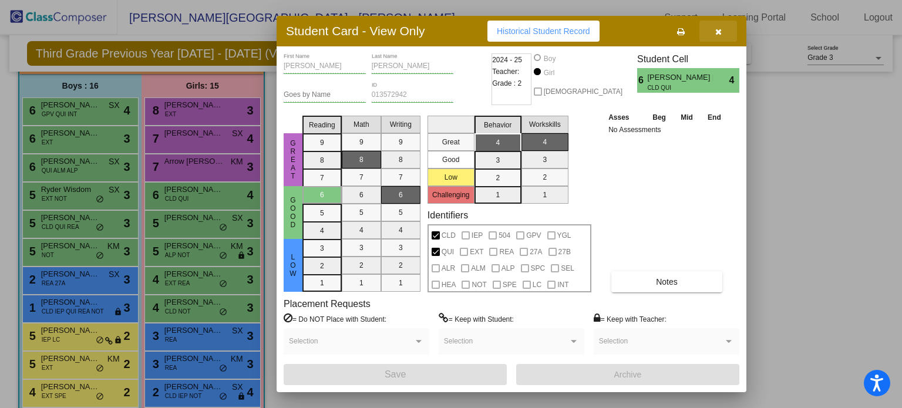
click at [725, 30] on button "button" at bounding box center [718, 31] width 38 height 21
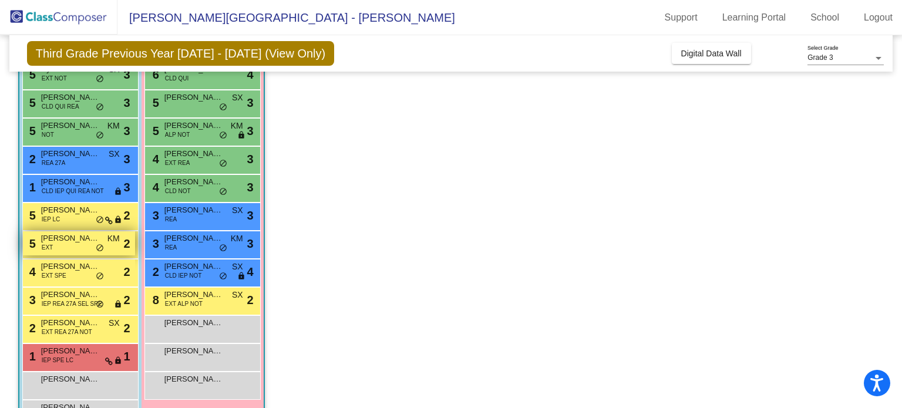
scroll to position [249, 0]
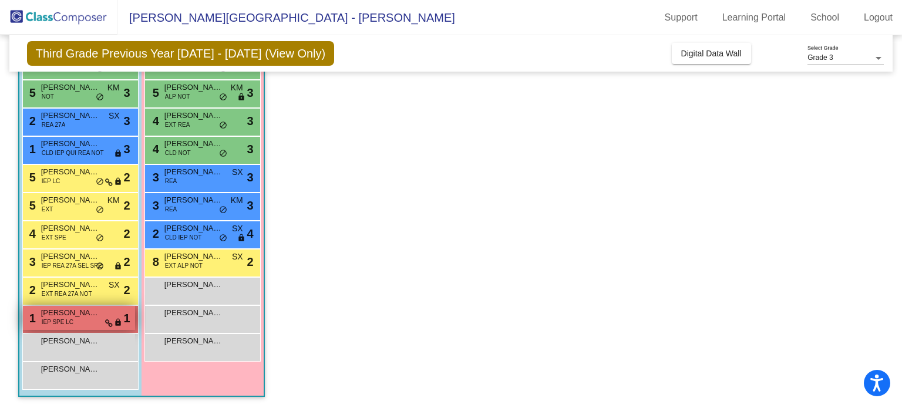
click at [70, 314] on span "Dillon Gaul" at bounding box center [70, 313] width 59 height 12
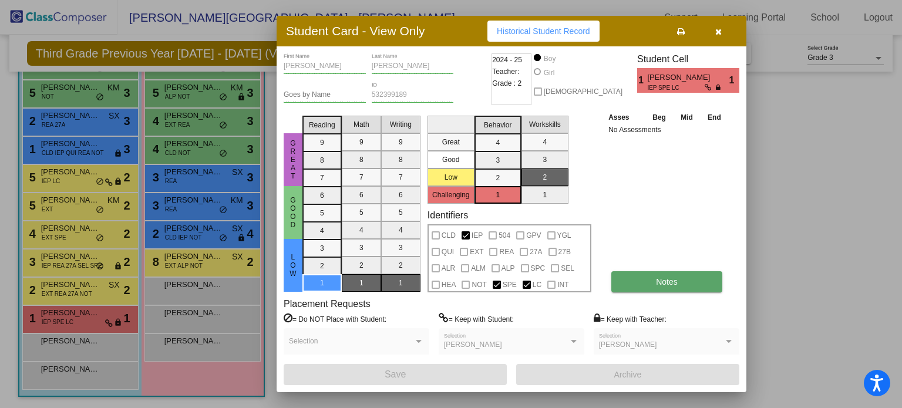
click at [656, 289] on button "Notes" at bounding box center [666, 281] width 111 height 21
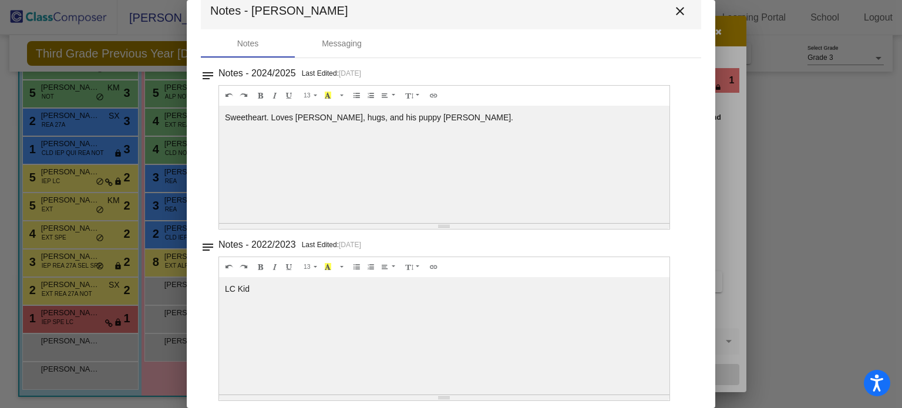
scroll to position [0, 0]
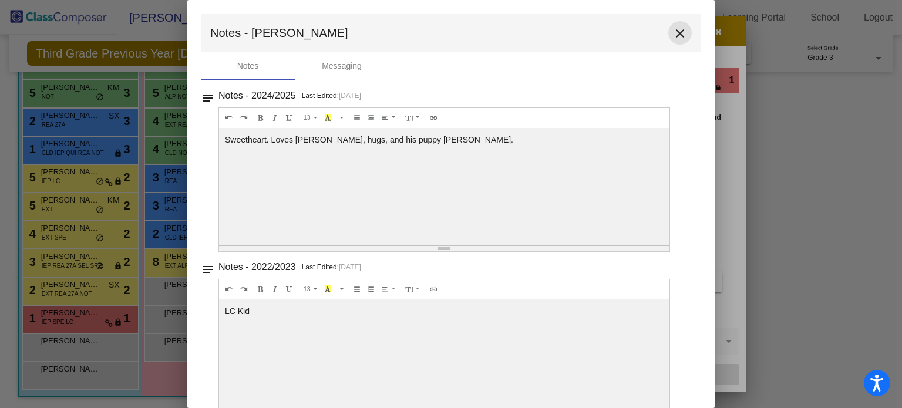
click at [674, 25] on button "close" at bounding box center [679, 32] width 23 height 23
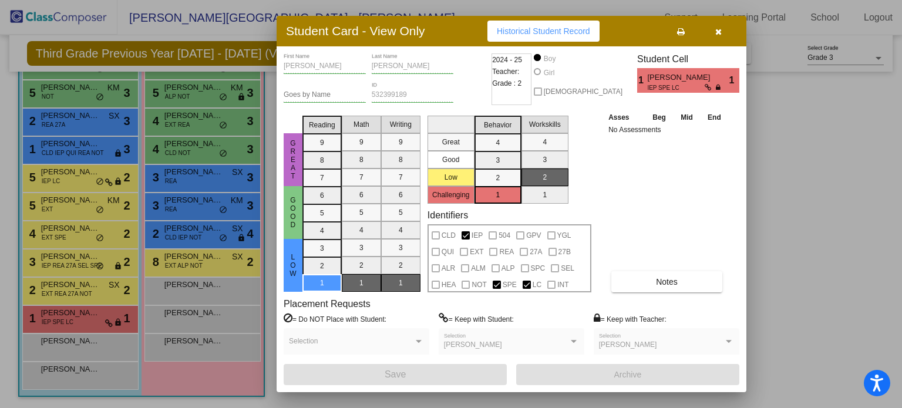
click at [725, 36] on button "button" at bounding box center [718, 31] width 38 height 21
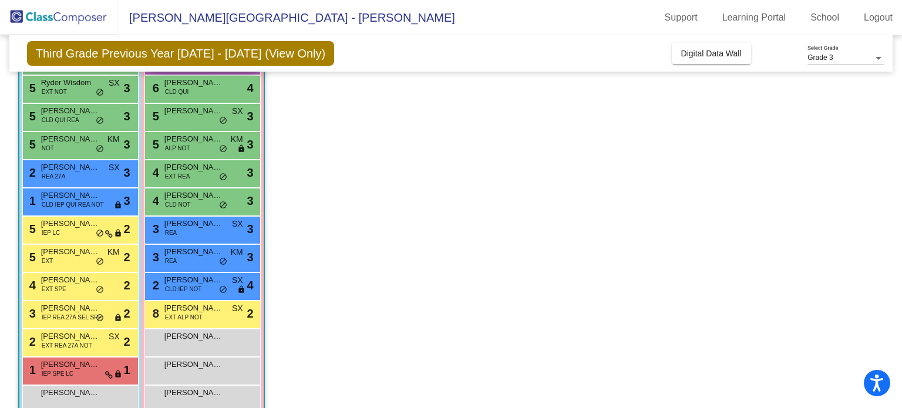
scroll to position [202, 0]
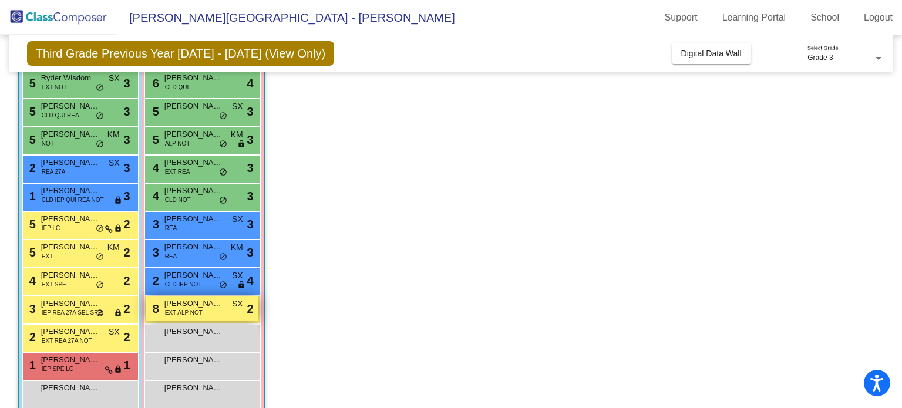
click at [193, 312] on span "EXT ALP NOT" at bounding box center [184, 312] width 38 height 9
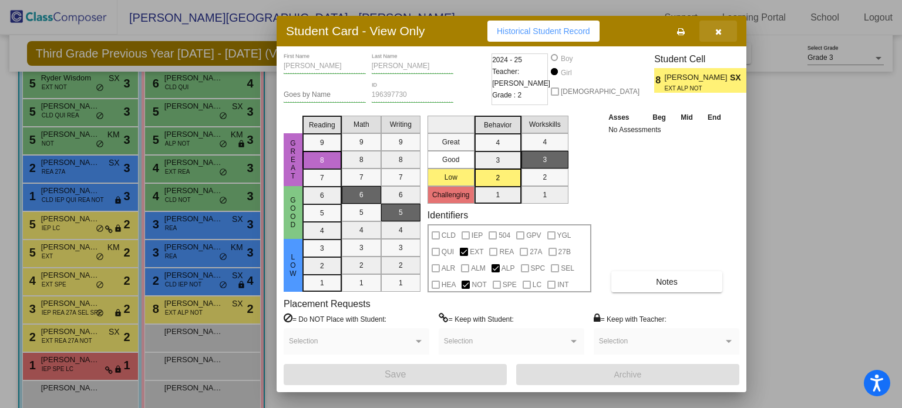
click at [724, 38] on button "button" at bounding box center [718, 31] width 38 height 21
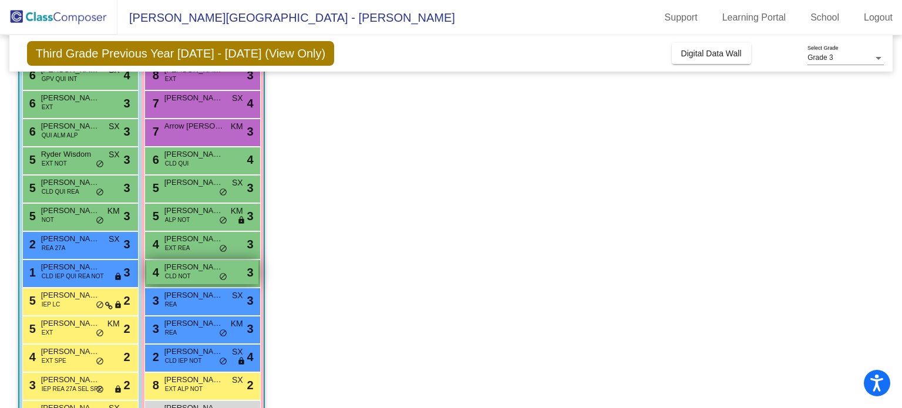
scroll to position [123, 0]
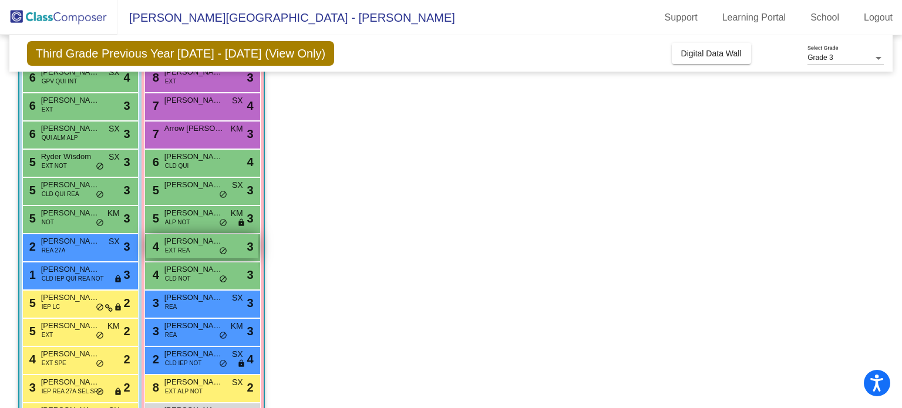
click at [186, 235] on span "Luella Cornell" at bounding box center [193, 241] width 59 height 12
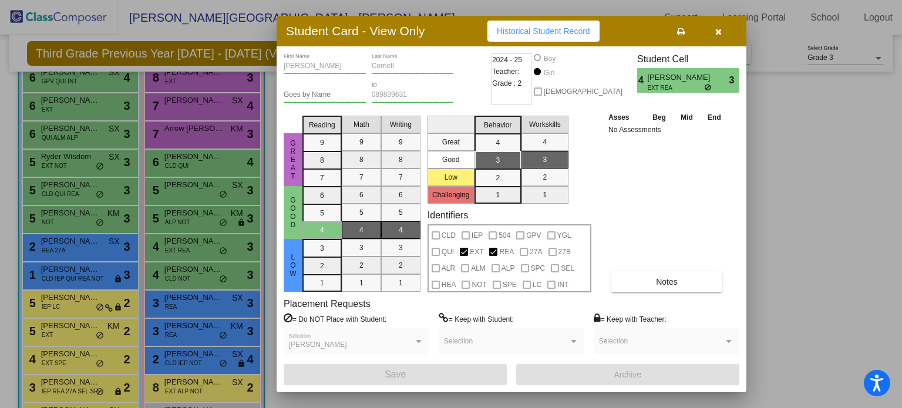
drag, startPoint x: 185, startPoint y: 243, endPoint x: 194, endPoint y: 232, distance: 13.9
click at [194, 232] on div at bounding box center [451, 204] width 902 height 408
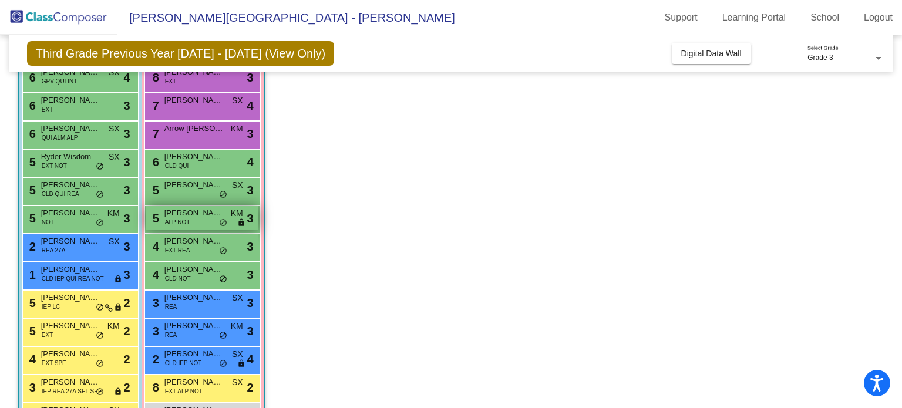
click at [187, 222] on span "ALP NOT" at bounding box center [177, 222] width 25 height 9
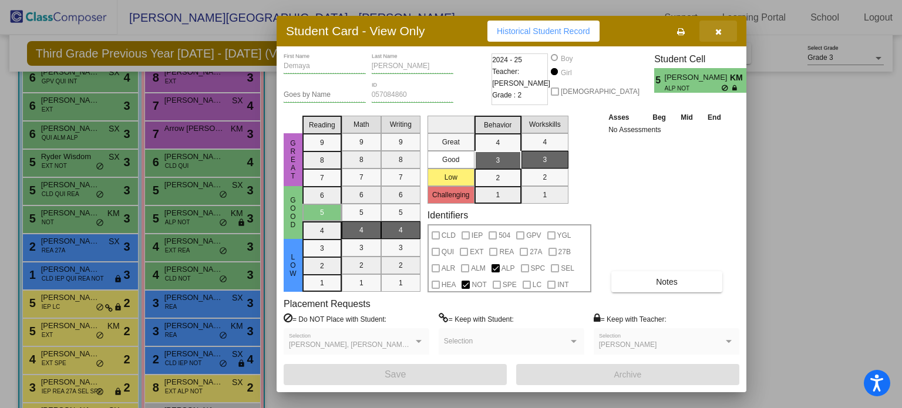
click at [717, 35] on icon "button" at bounding box center [718, 32] width 6 height 8
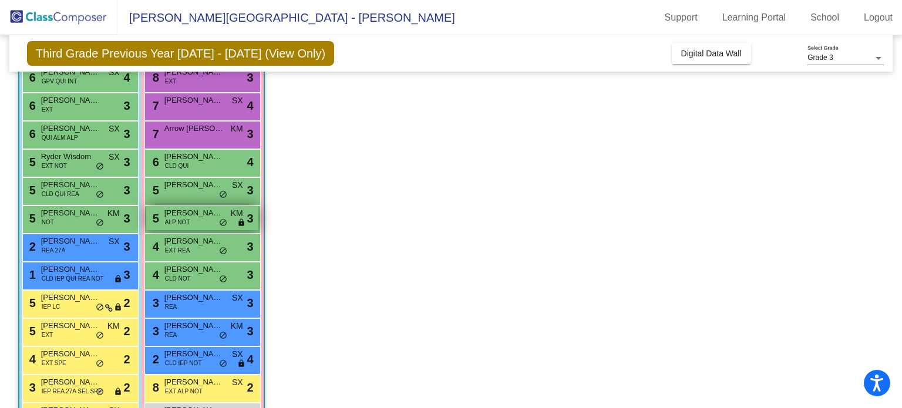
click at [200, 210] on span "Demaya Lipsey" at bounding box center [193, 213] width 59 height 12
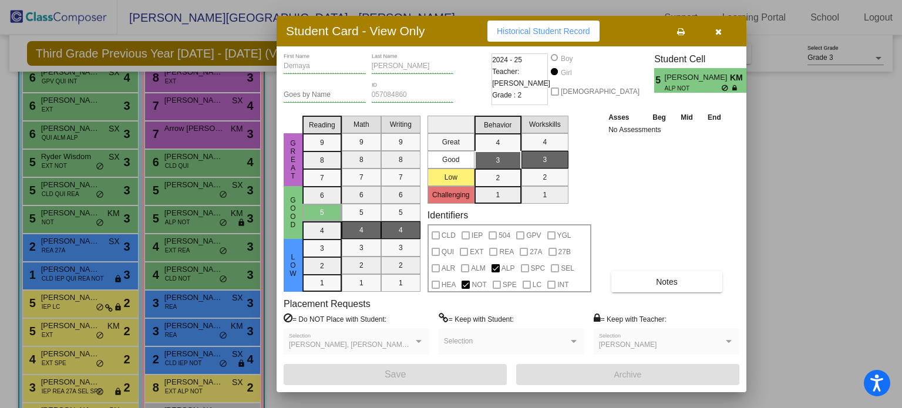
click at [723, 38] on button "button" at bounding box center [718, 31] width 38 height 21
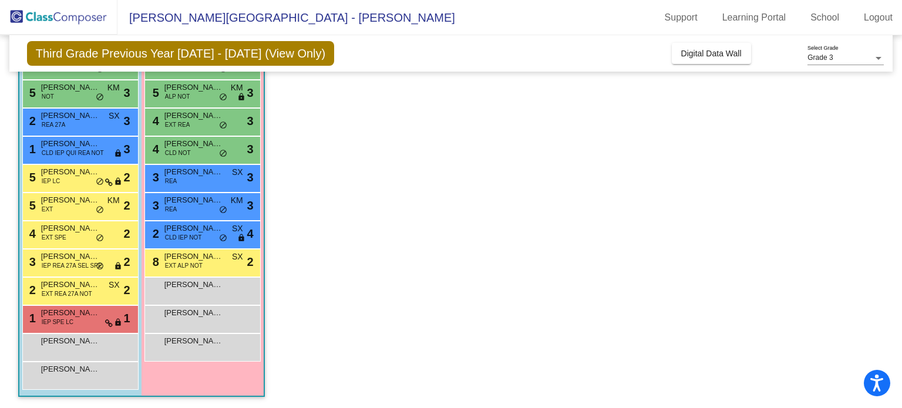
scroll to position [0, 0]
